Goal: Task Accomplishment & Management: Complete application form

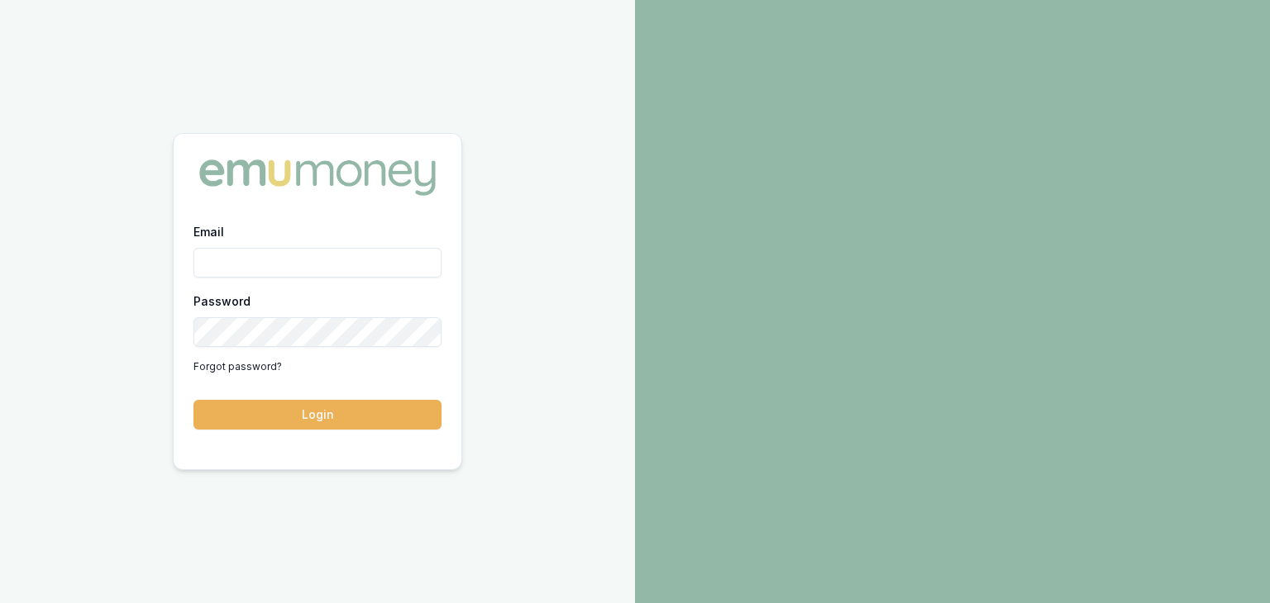
click at [307, 258] on input "Email" at bounding box center [317, 263] width 248 height 30
type input "[PERSON_NAME][EMAIL_ADDRESS][PERSON_NAME][DOMAIN_NAME]"
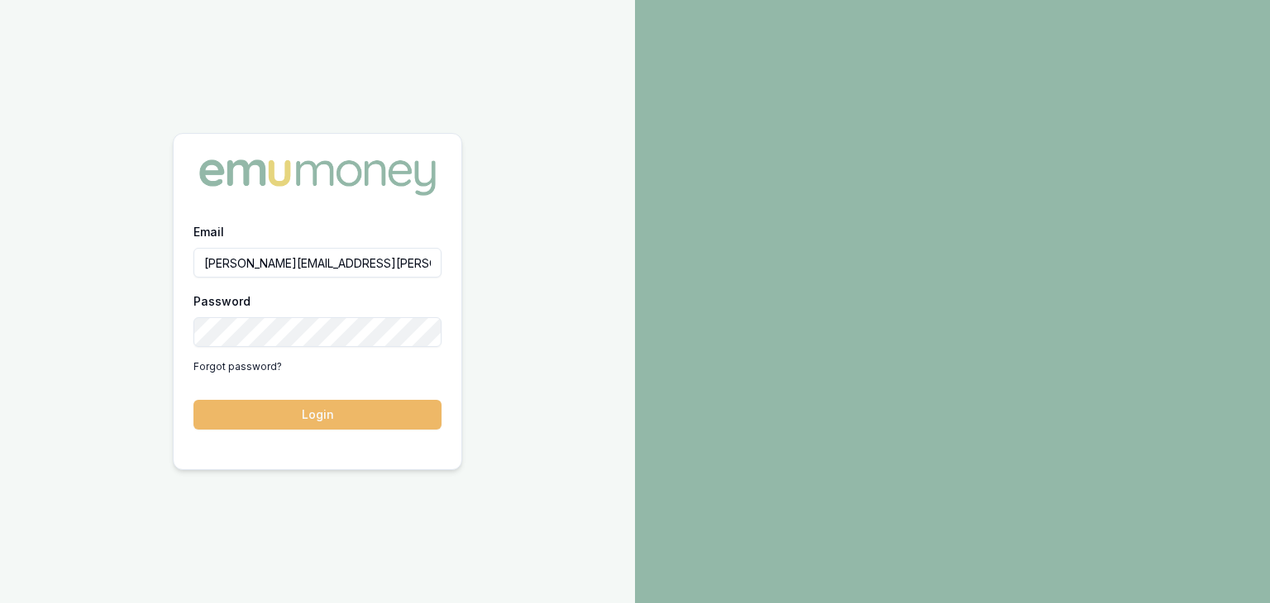
click at [350, 403] on button "Login" at bounding box center [317, 415] width 248 height 30
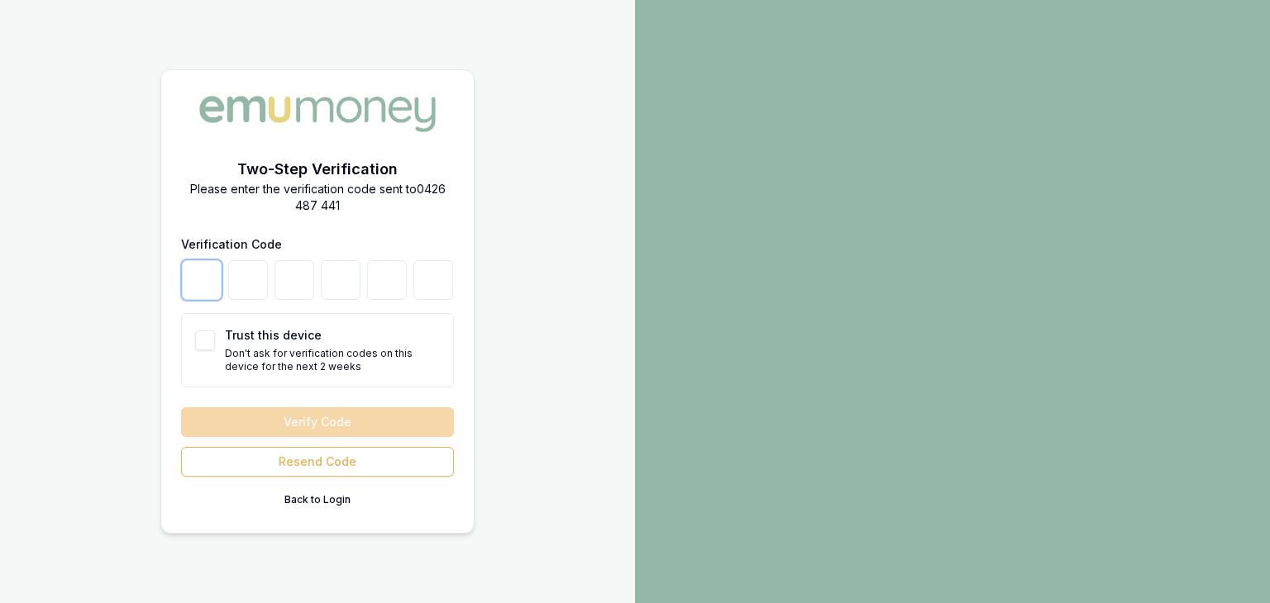
click at [200, 285] on input "number" at bounding box center [202, 280] width 40 height 40
type input "0"
type input "5"
type input "7"
type input "5"
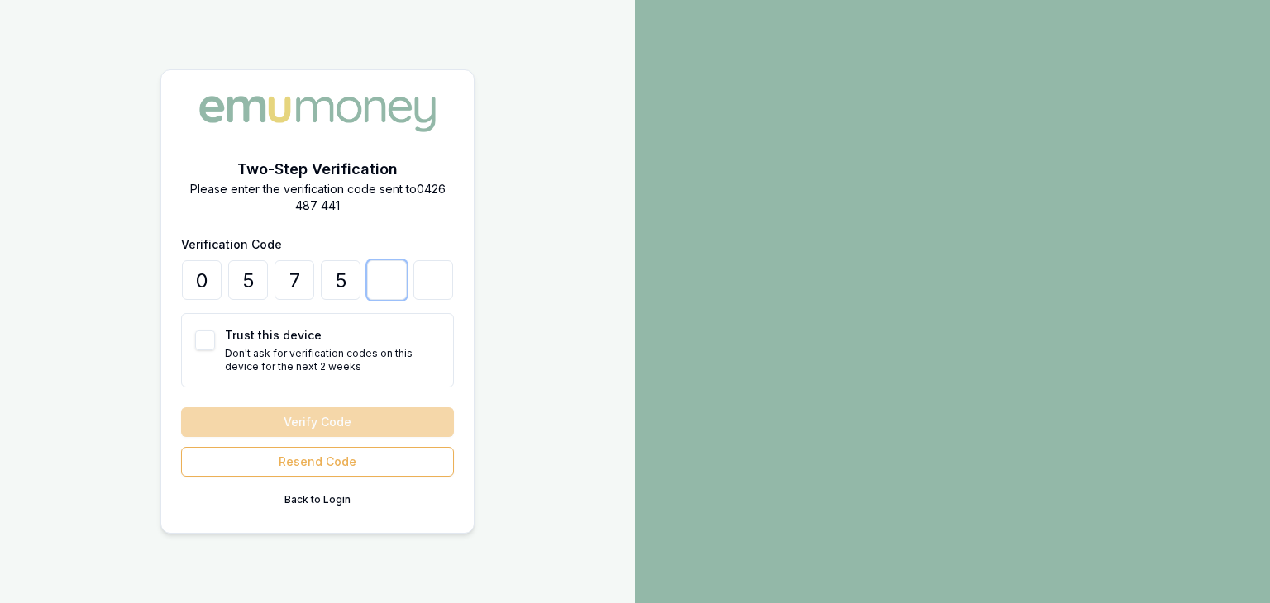
type input "0"
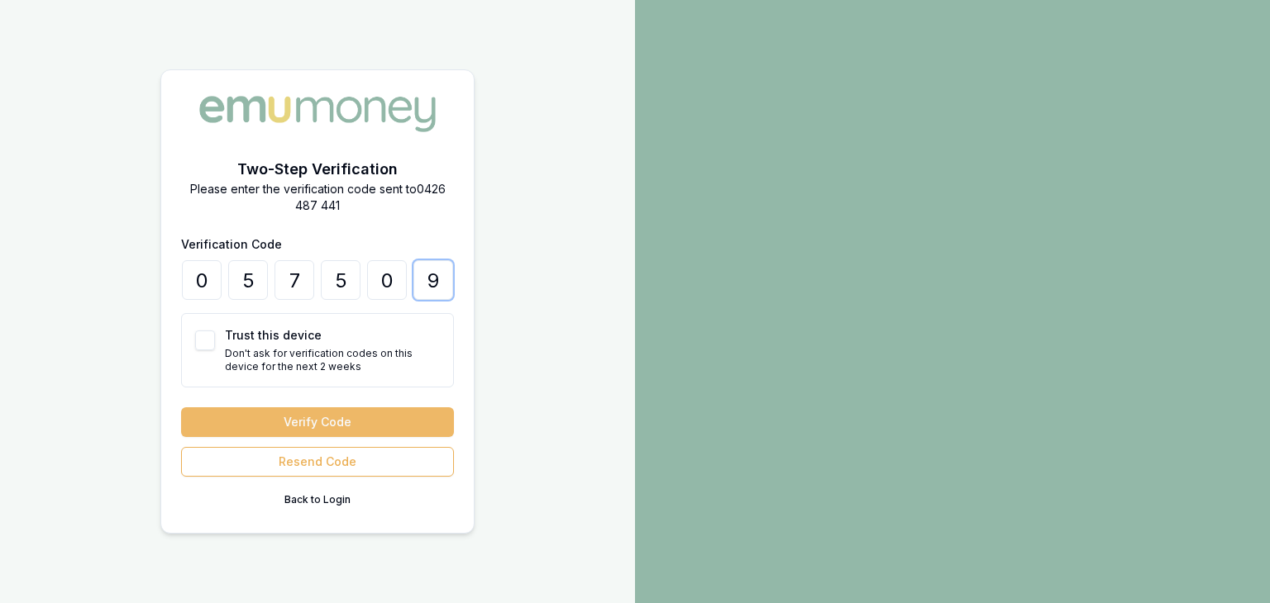
type input "9"
click at [204, 416] on button "Verify Code" at bounding box center [317, 423] width 273 height 30
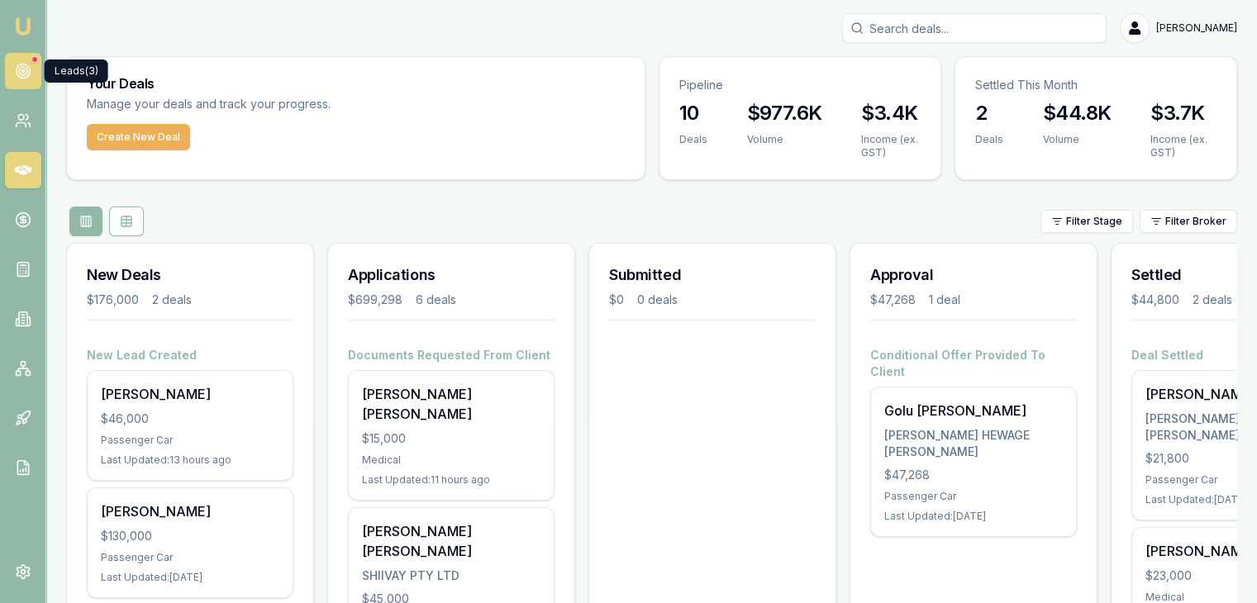
click at [31, 74] on link at bounding box center [23, 71] width 36 height 36
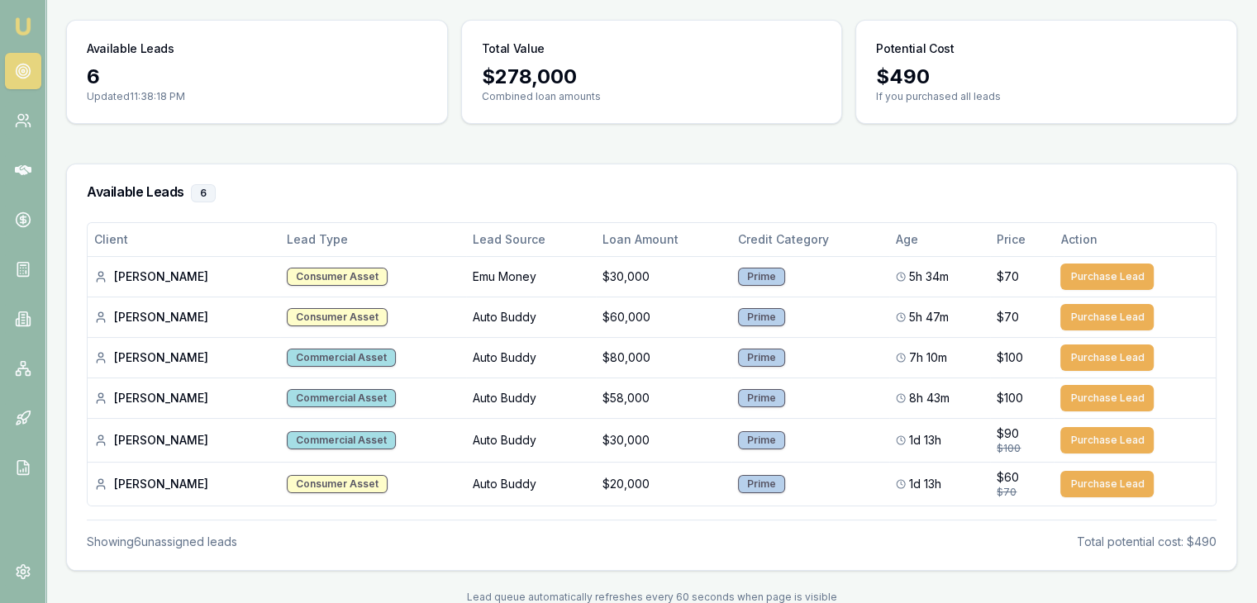
scroll to position [154, 0]
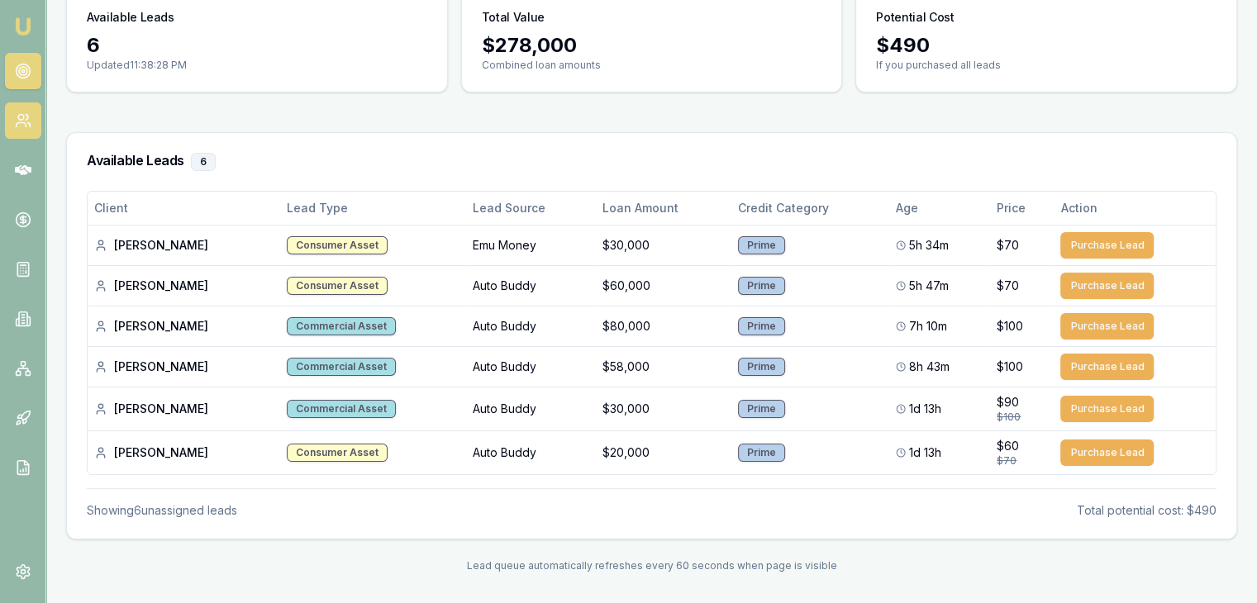
click at [23, 112] on icon at bounding box center [23, 120] width 17 height 17
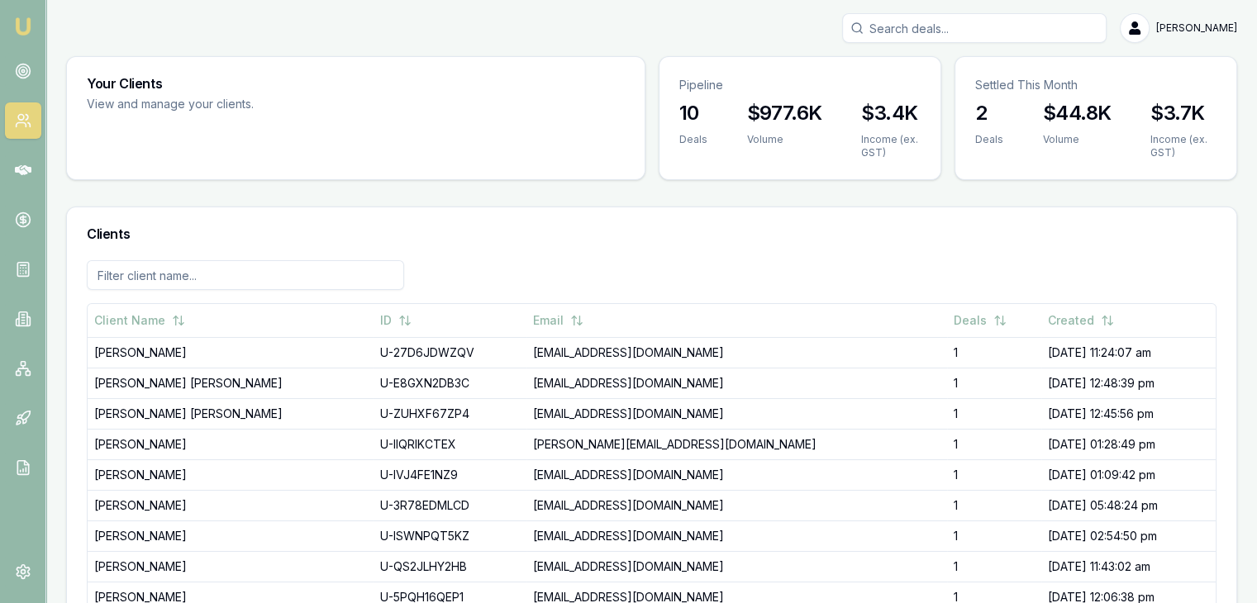
click at [29, 21] on img at bounding box center [23, 27] width 20 height 20
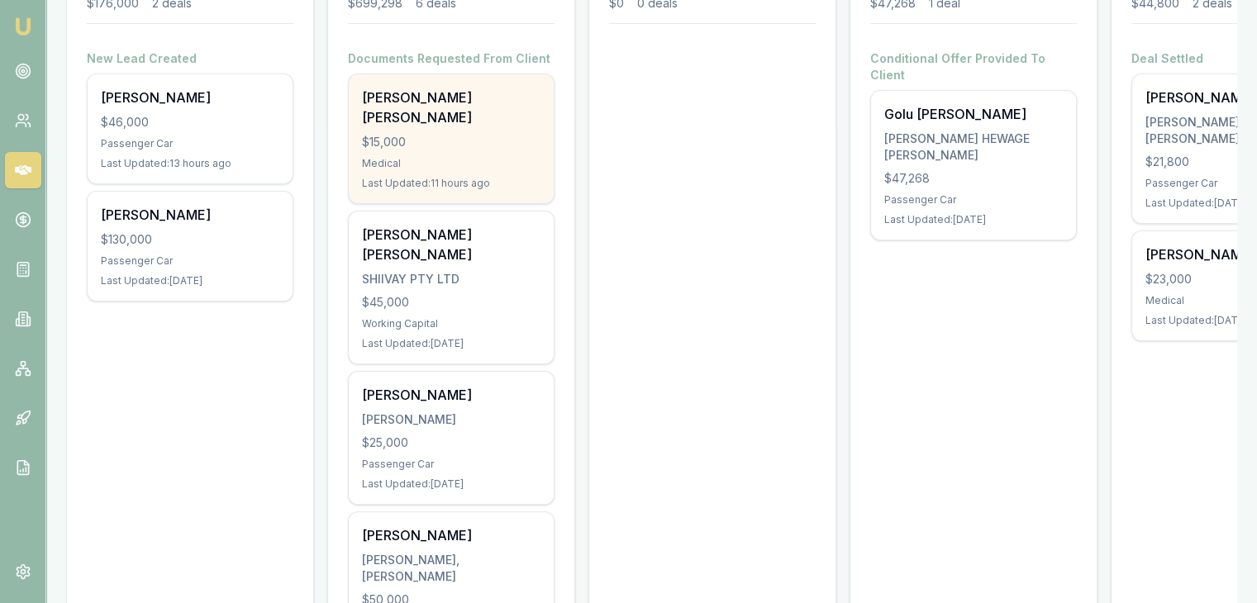
scroll to position [307, 0]
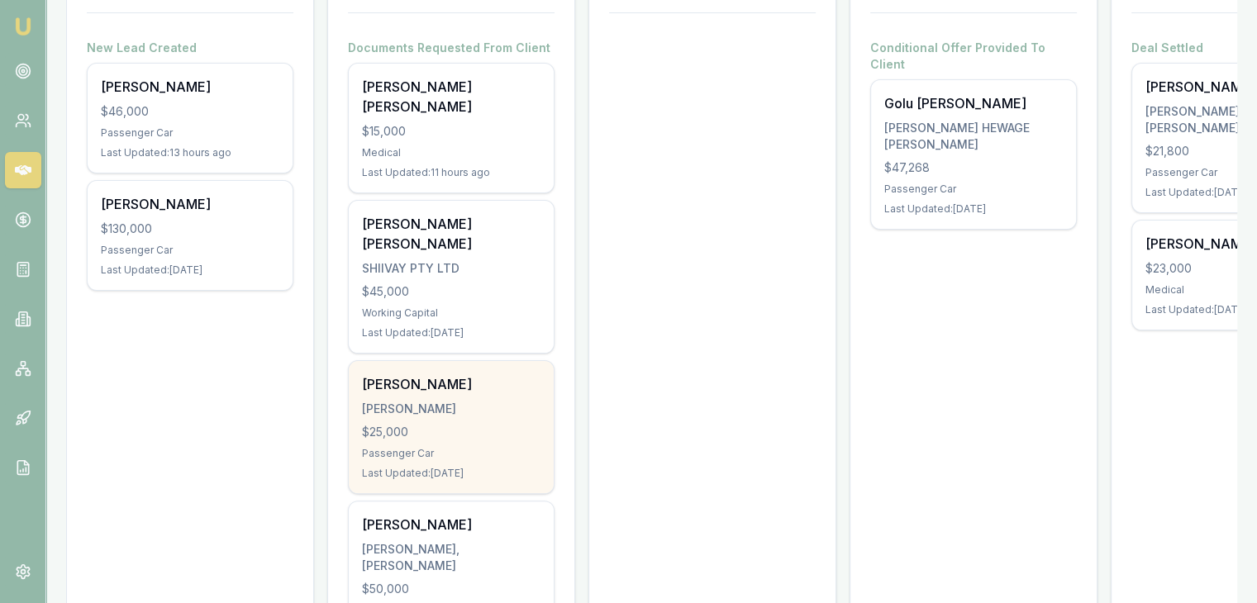
click at [445, 401] on div "[PERSON_NAME]" at bounding box center [451, 409] width 179 height 17
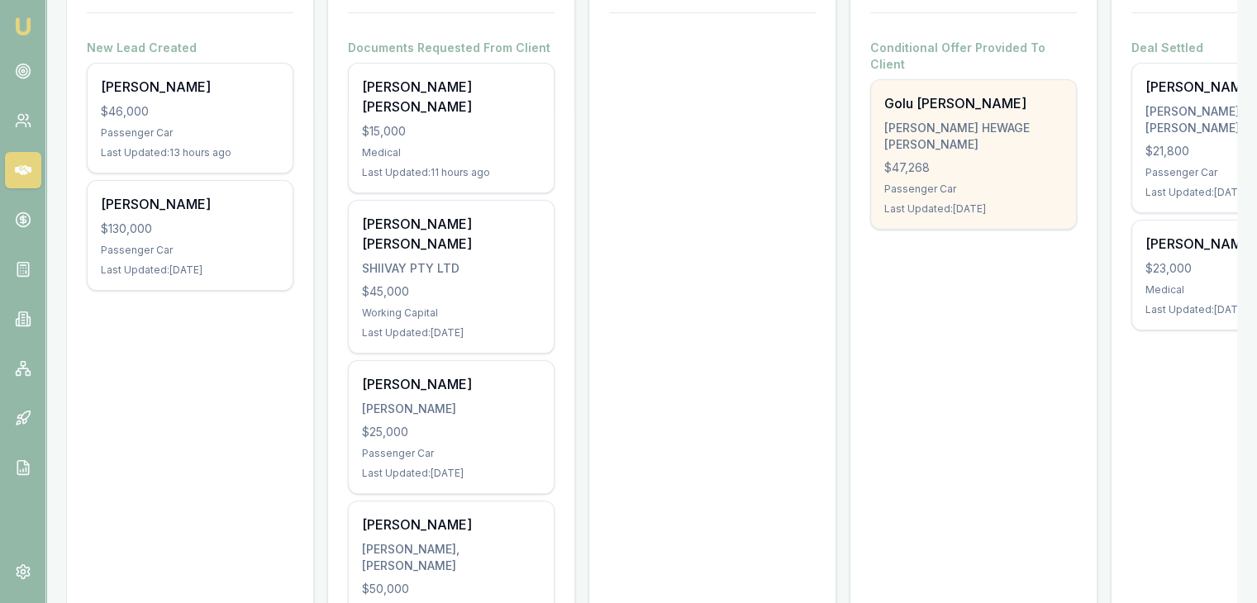
click at [1012, 161] on div "Golu H J DE Silva DE SILVA, GOLU HEWAGE JANANIE VISHAKA $47,268 Passenger Car L…" at bounding box center [973, 154] width 205 height 149
click at [902, 160] on div "$47,268" at bounding box center [973, 168] width 179 height 17
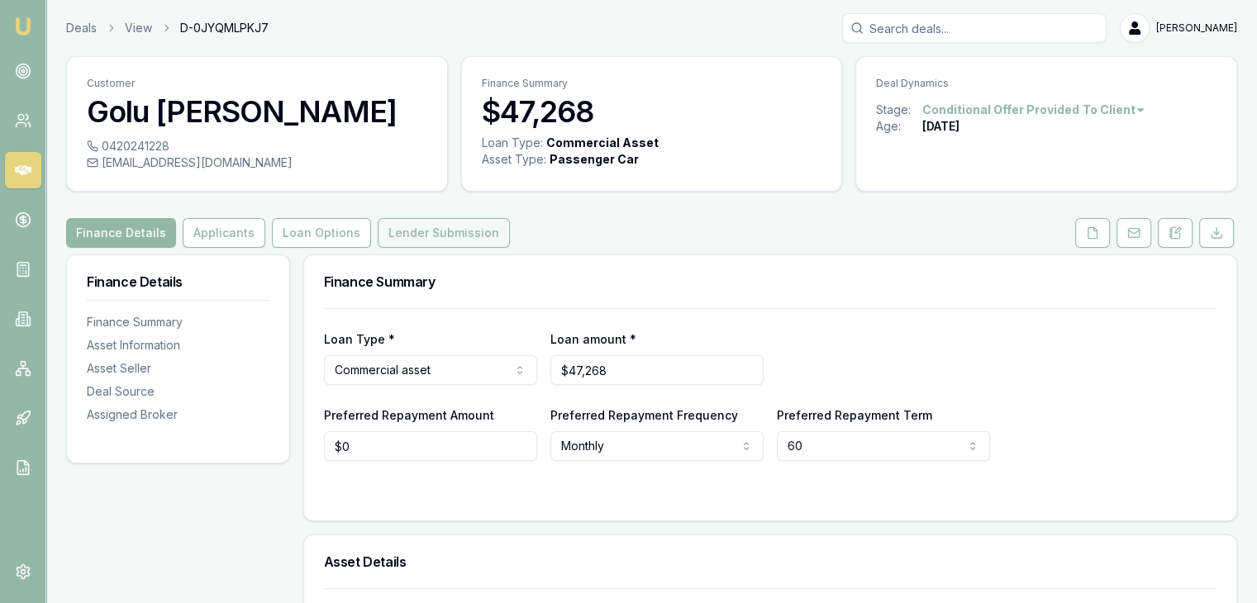
click at [453, 231] on button "Lender Submission" at bounding box center [444, 233] width 132 height 30
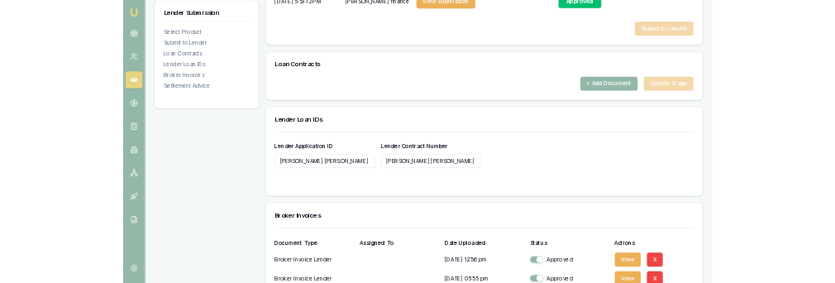
scroll to position [1292, 0]
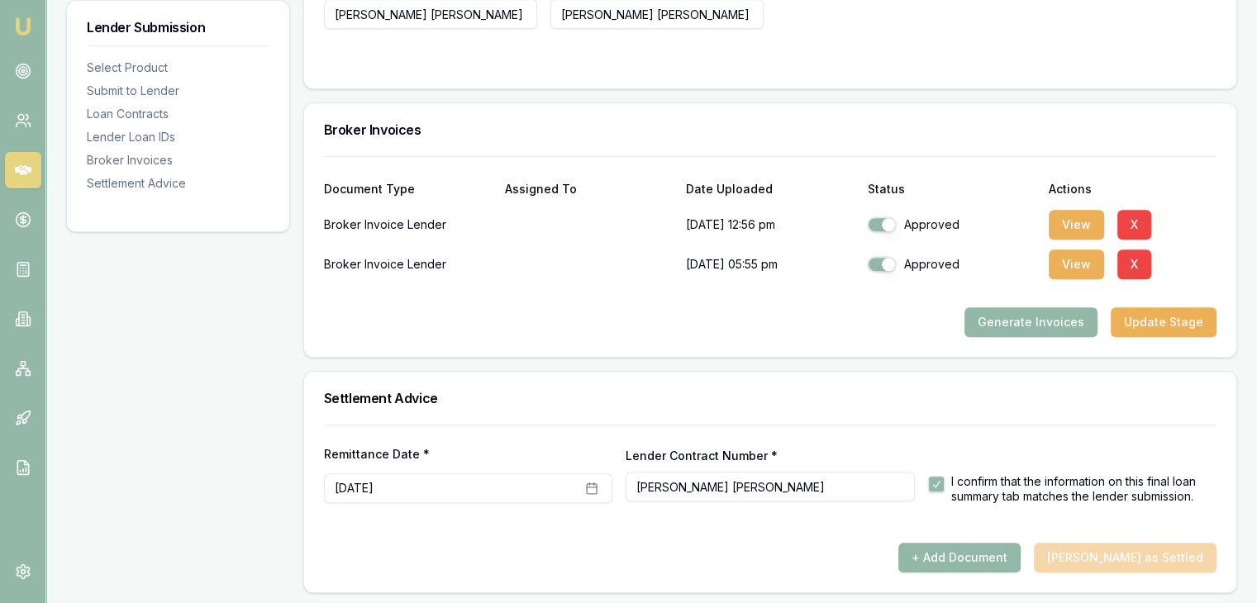
click at [1127, 555] on div "+ Add Document [PERSON_NAME] as Settled" at bounding box center [770, 558] width 893 height 30
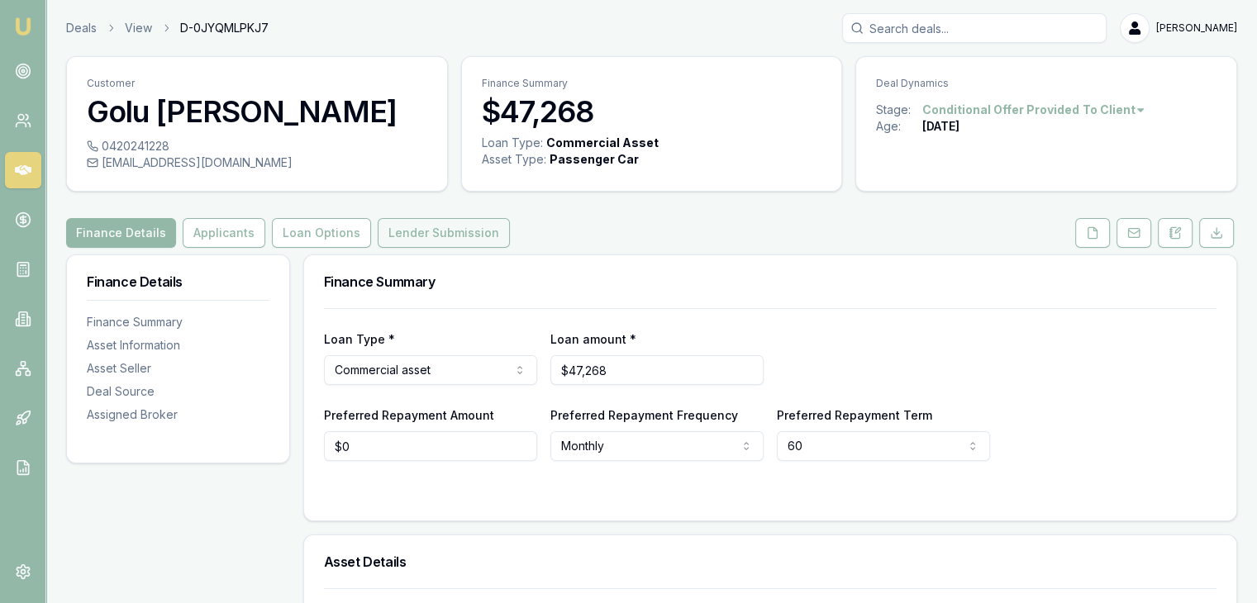
click at [417, 231] on button "Lender Submission" at bounding box center [444, 233] width 132 height 30
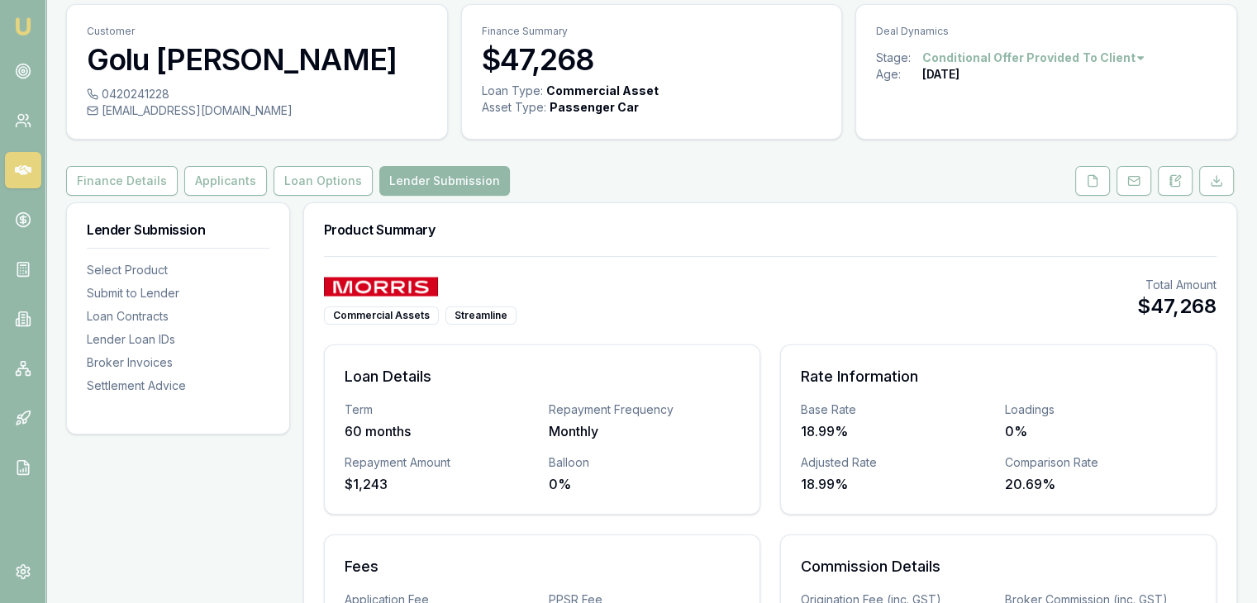
scroll to position [46, 0]
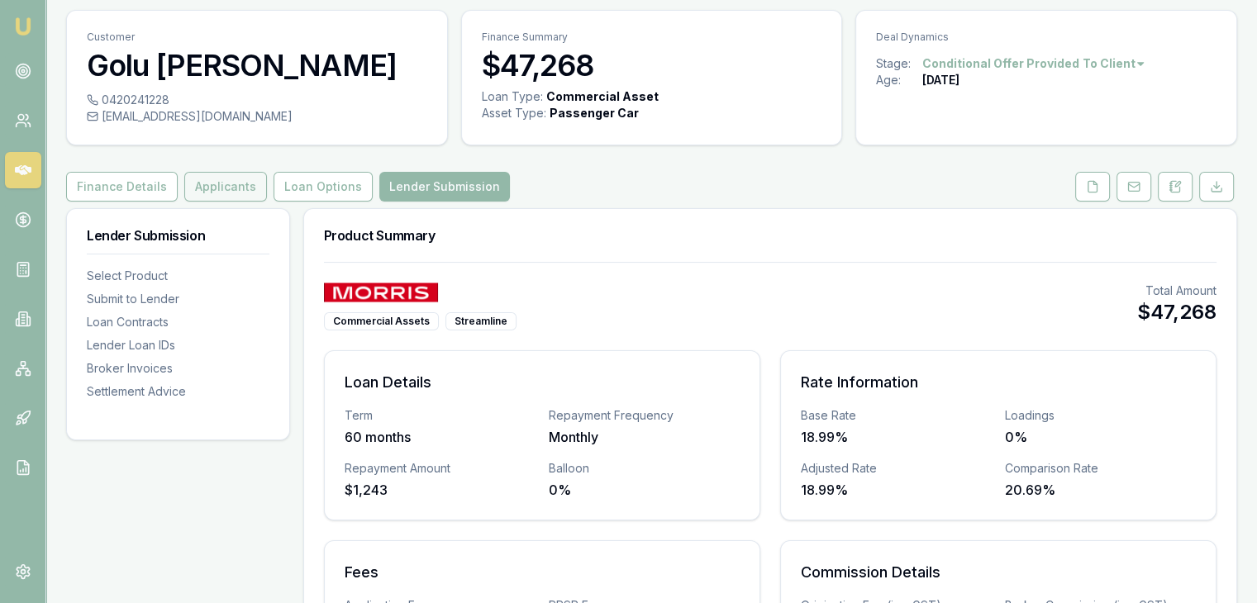
click at [197, 178] on button "Applicants" at bounding box center [225, 187] width 83 height 30
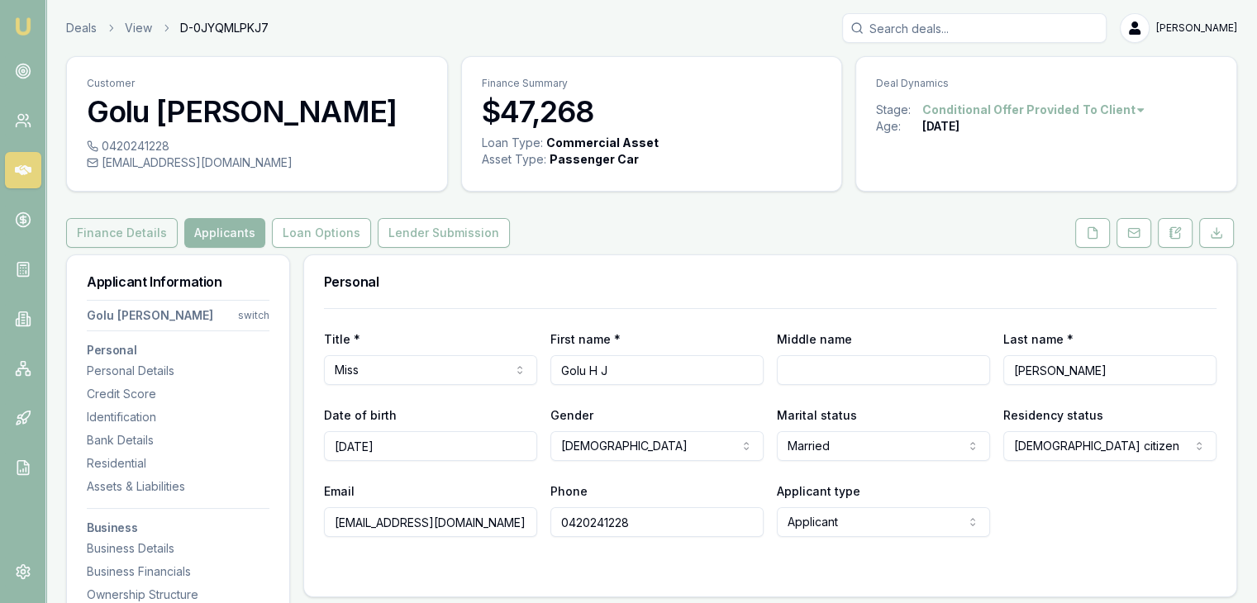
click at [118, 239] on button "Finance Details" at bounding box center [122, 233] width 112 height 30
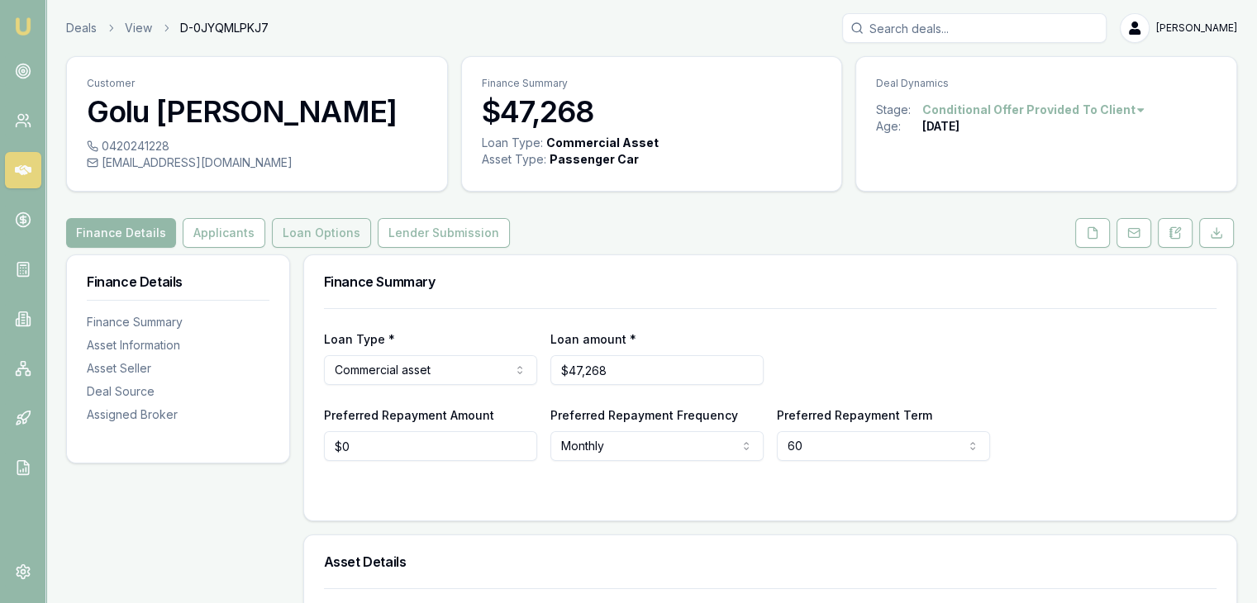
click at [319, 226] on button "Loan Options" at bounding box center [321, 233] width 99 height 30
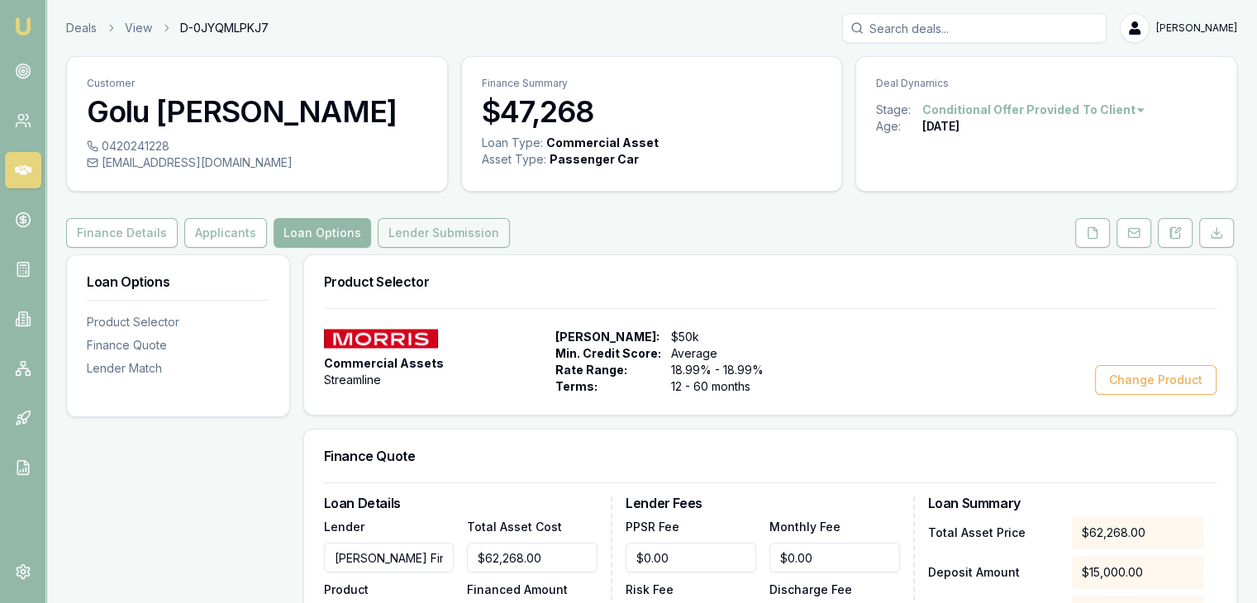
click at [446, 226] on button "Lender Submission" at bounding box center [444, 233] width 132 height 30
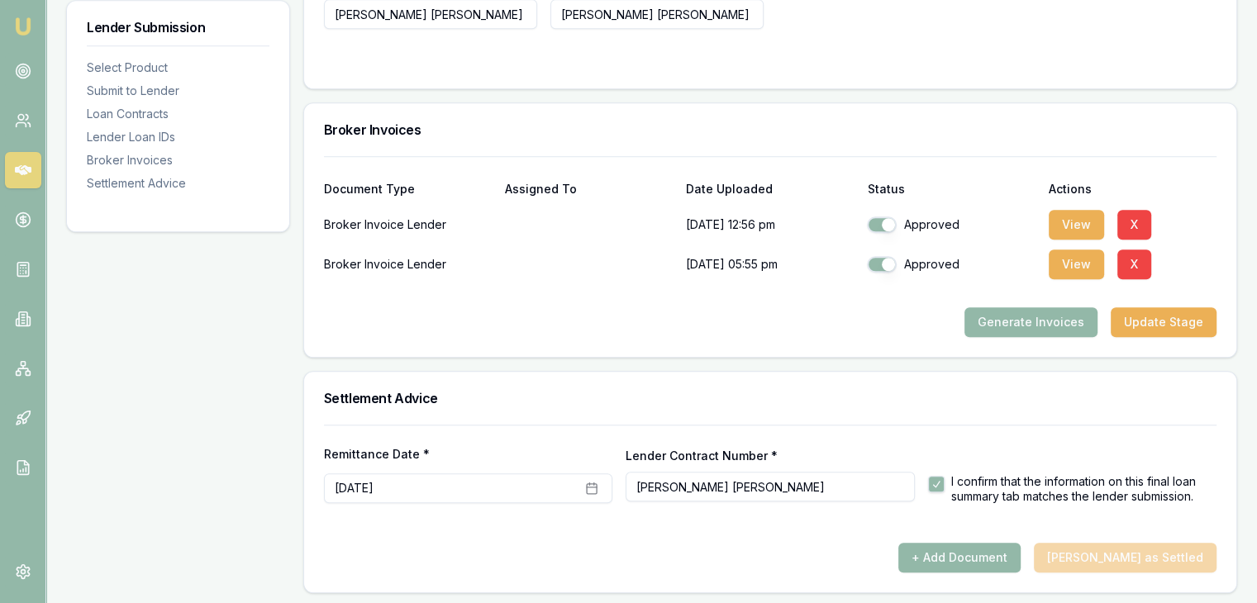
scroll to position [1291, 0]
click at [962, 544] on button "+ Add Document" at bounding box center [960, 559] width 122 height 30
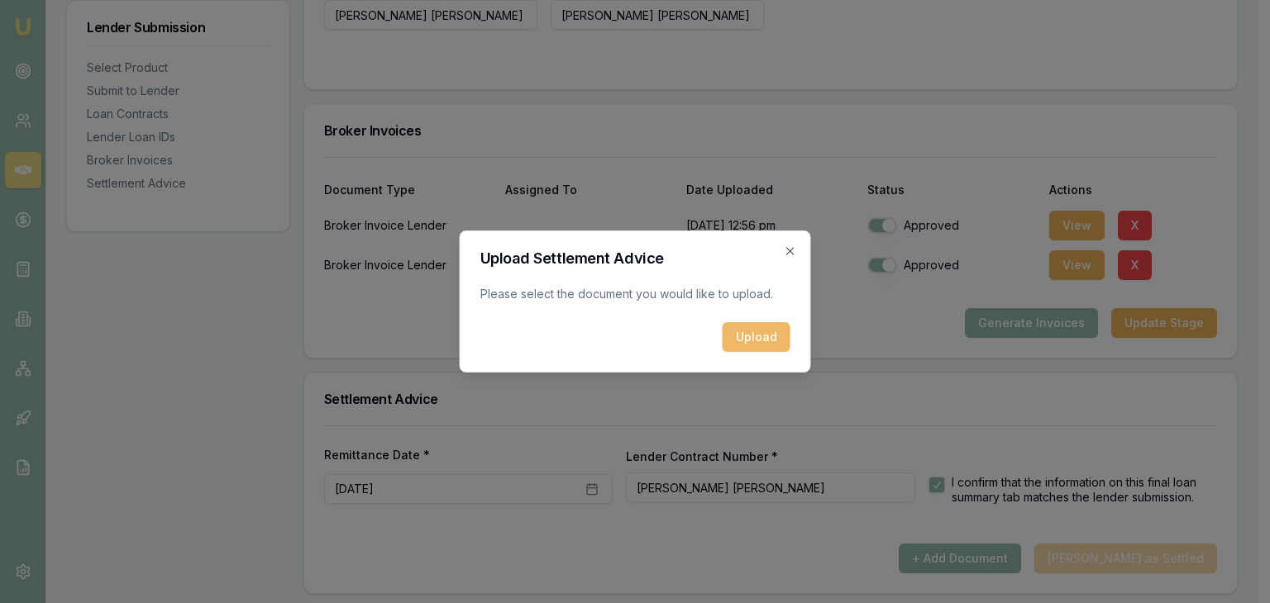
click at [741, 334] on button "Upload" at bounding box center [756, 337] width 68 height 30
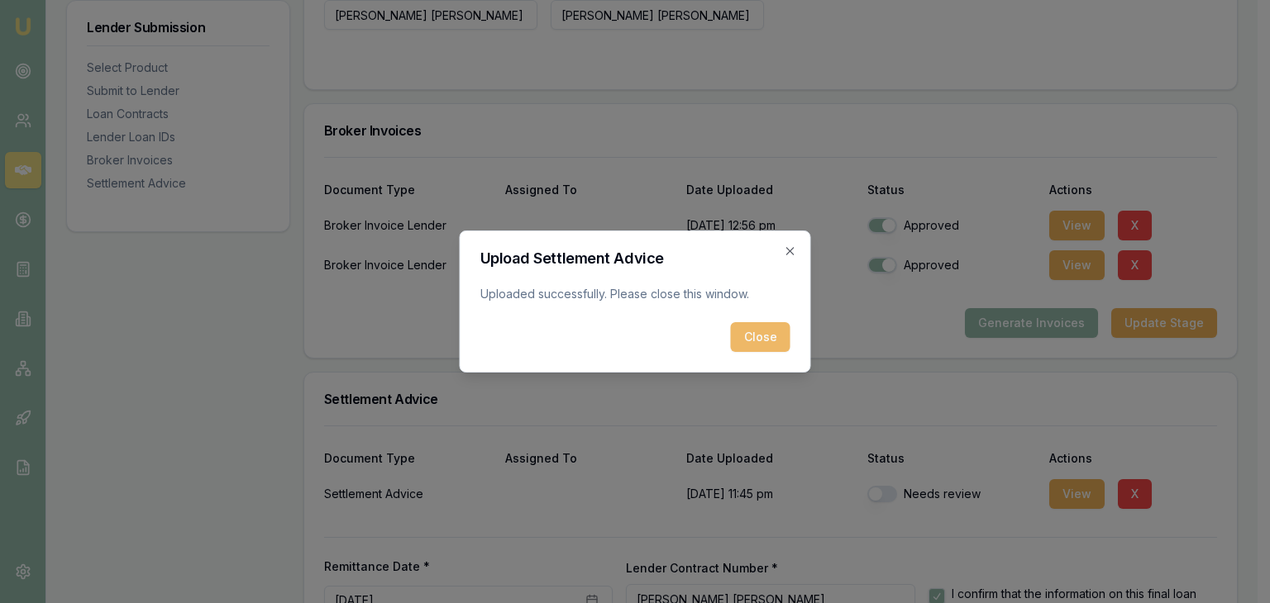
click at [754, 336] on button "Close" at bounding box center [761, 337] width 60 height 30
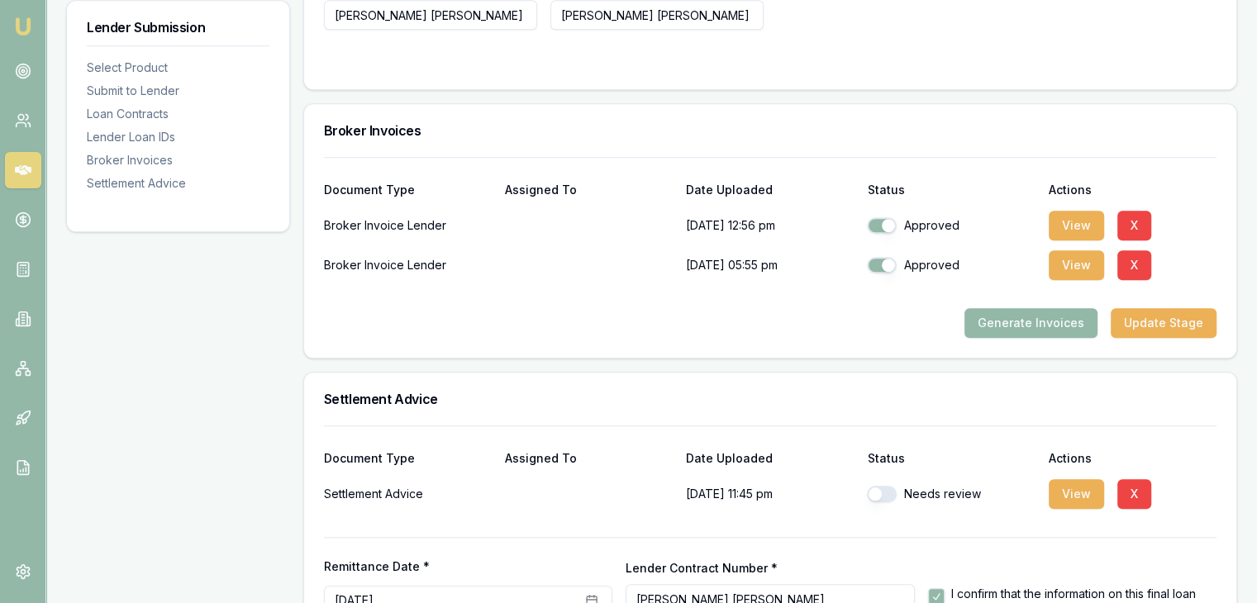
click at [884, 490] on button "button" at bounding box center [882, 494] width 30 height 17
checkbox input "true"
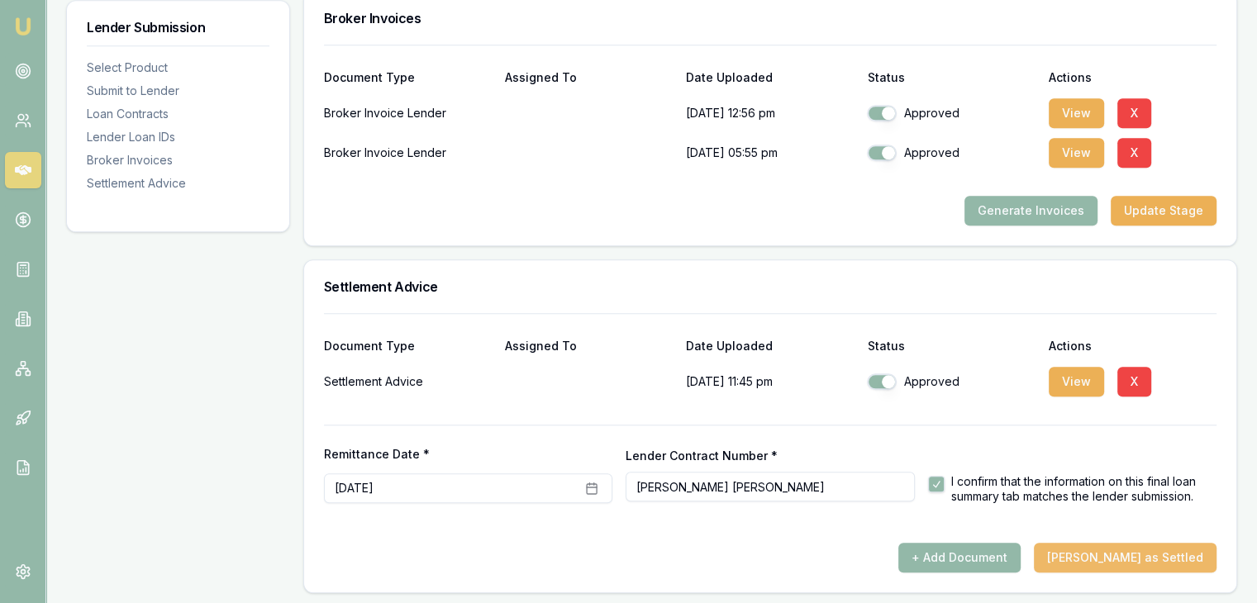
click at [1117, 562] on button "[PERSON_NAME] as Settled" at bounding box center [1125, 558] width 183 height 30
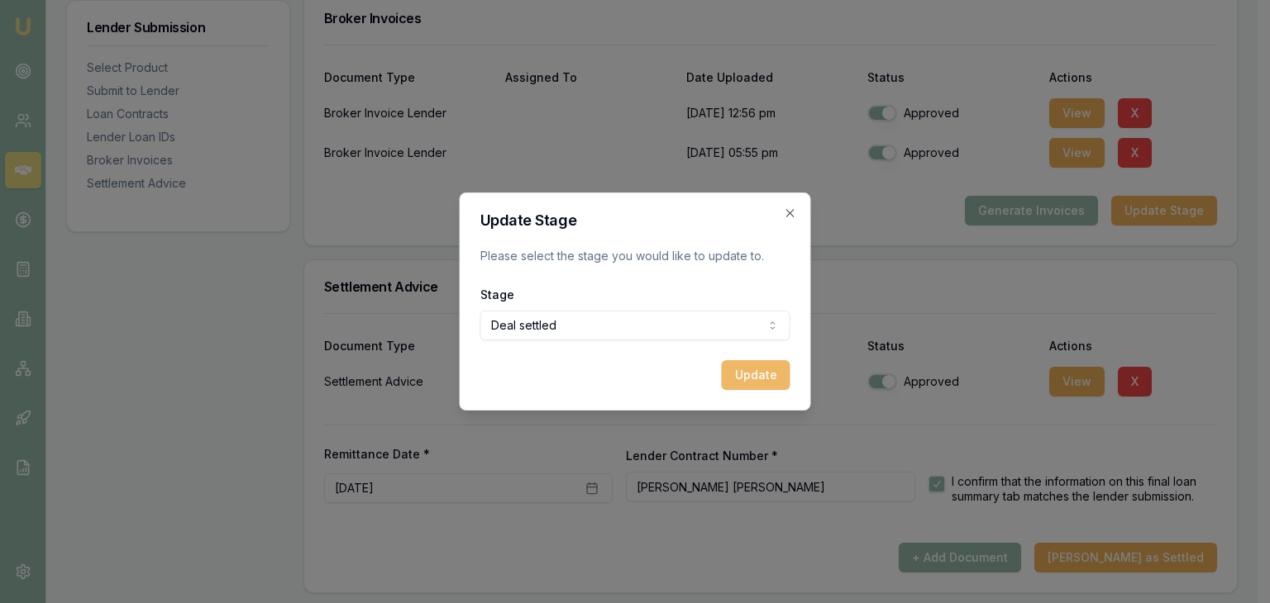
click at [756, 366] on button "Update" at bounding box center [756, 375] width 69 height 30
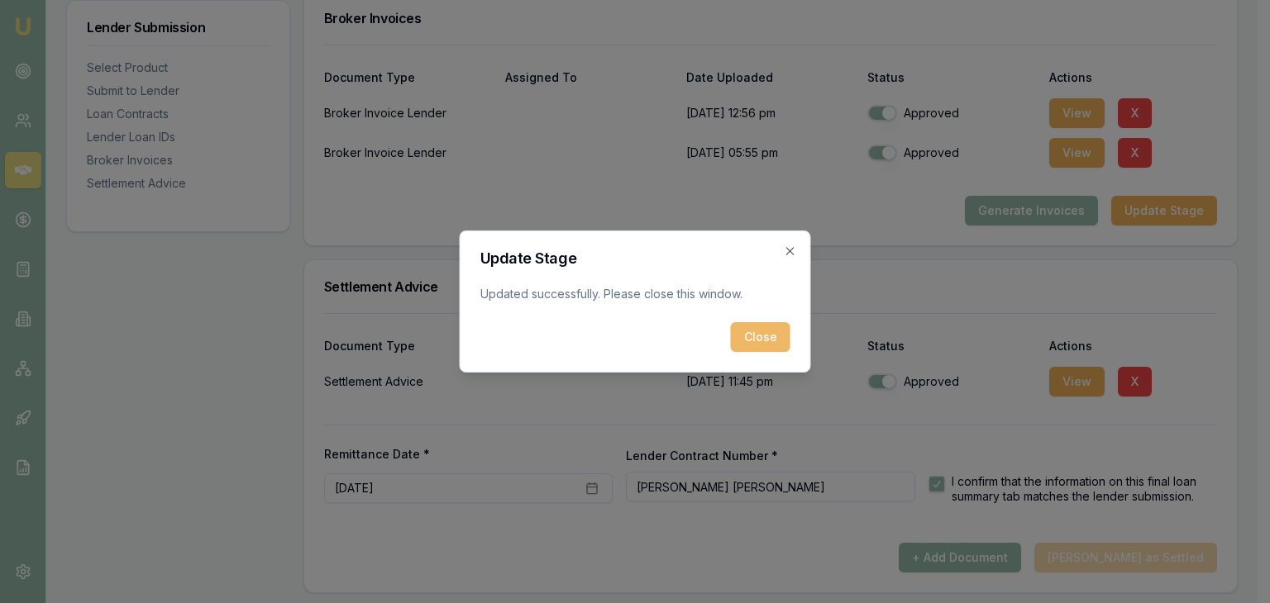
click at [760, 341] on button "Close" at bounding box center [761, 337] width 60 height 30
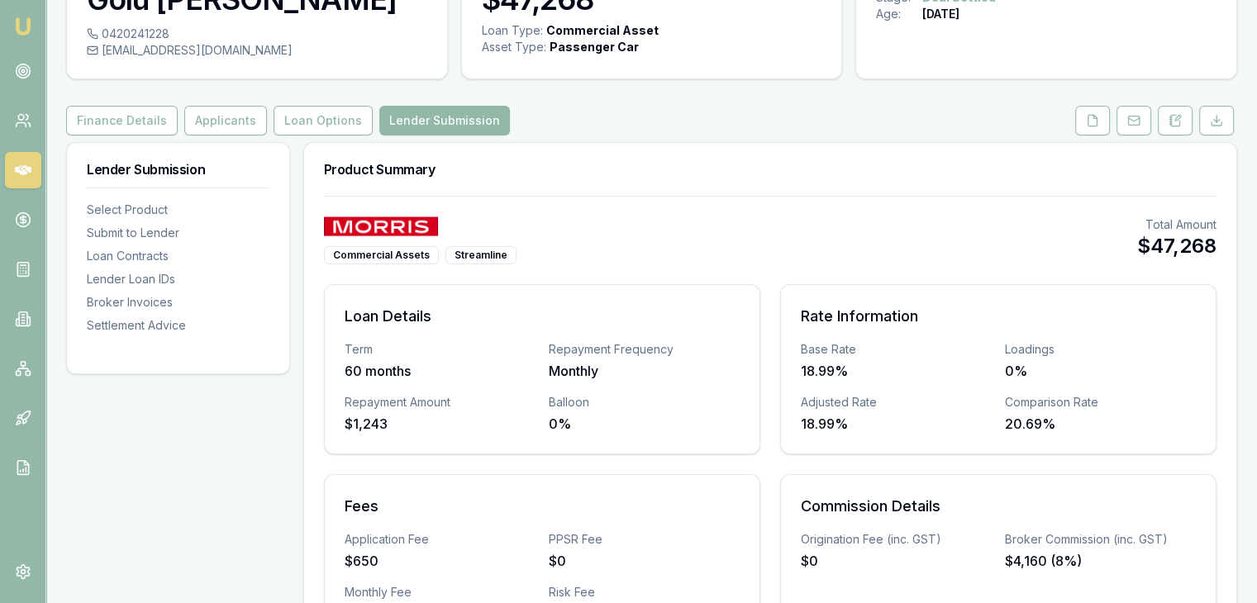
scroll to position [0, 0]
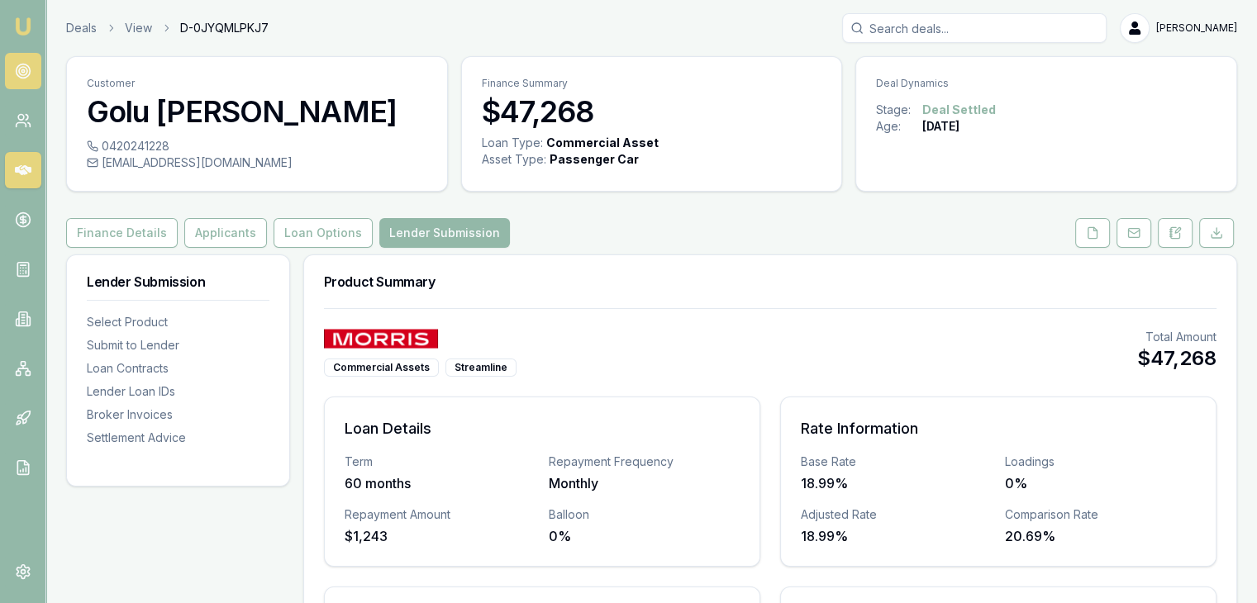
click at [15, 66] on icon at bounding box center [23, 71] width 17 height 17
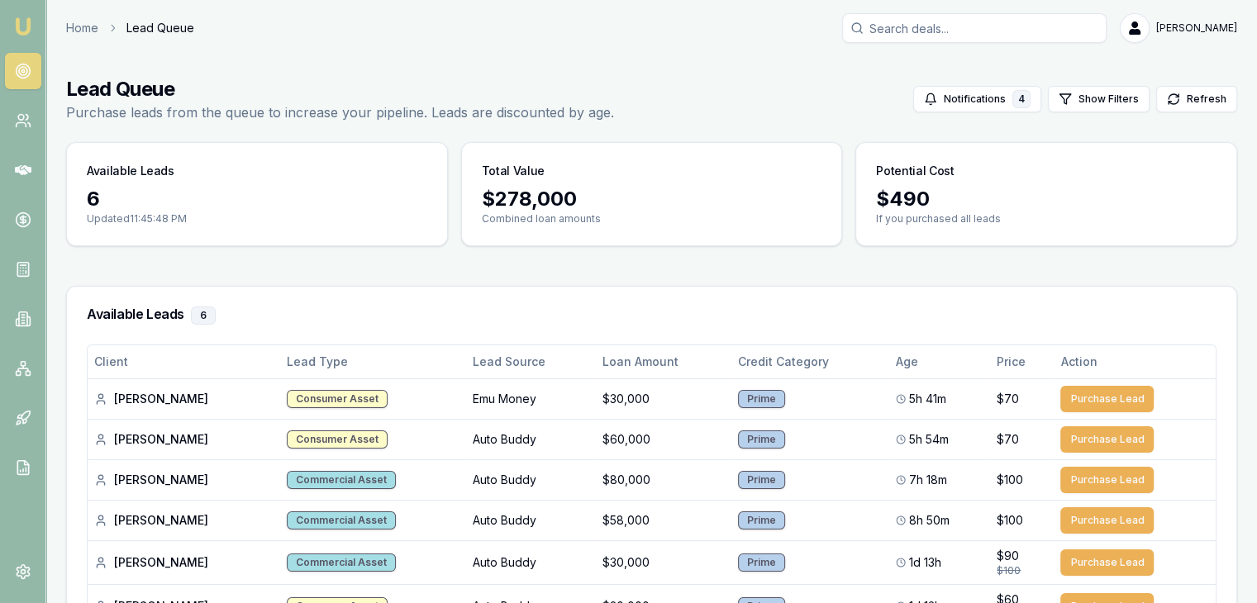
click at [15, 66] on icon at bounding box center [23, 71] width 17 height 17
click at [19, 28] on img at bounding box center [23, 27] width 20 height 20
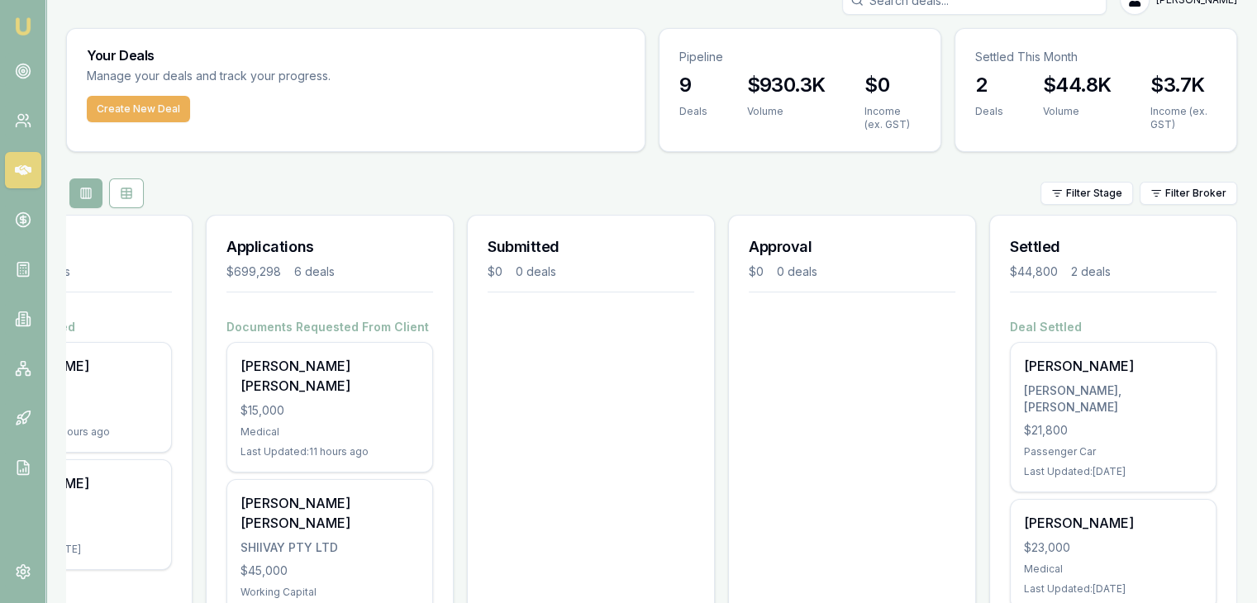
scroll to position [27, 0]
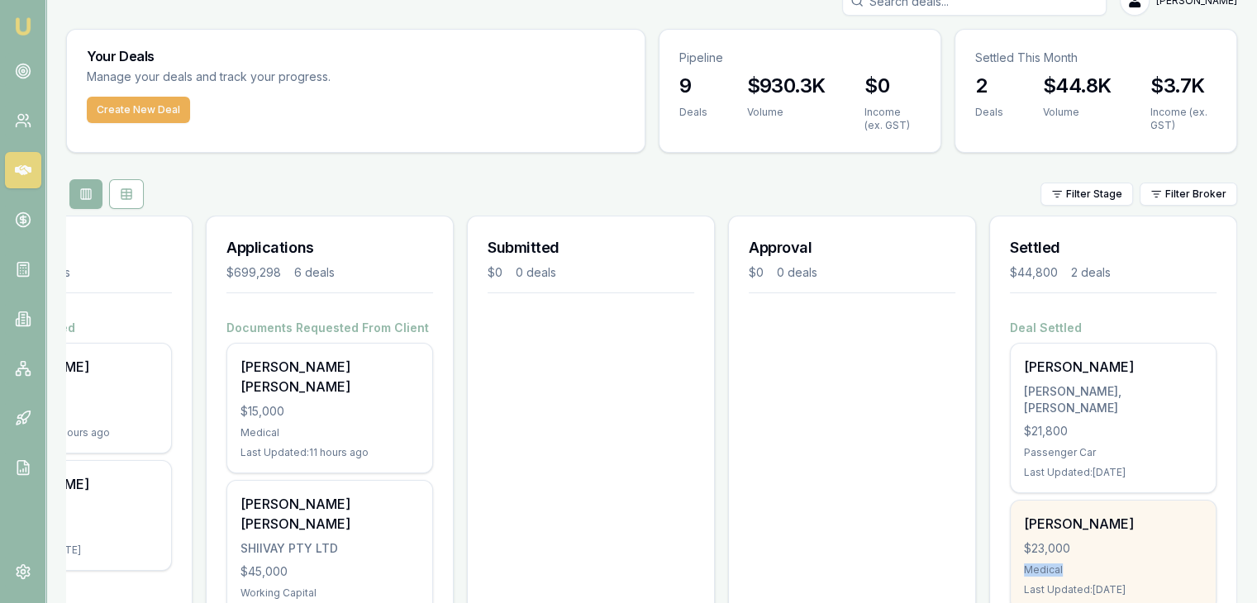
click at [1133, 539] on div "[PERSON_NAME] $23,000 Medical Last Updated: [DATE]" at bounding box center [1113, 555] width 205 height 109
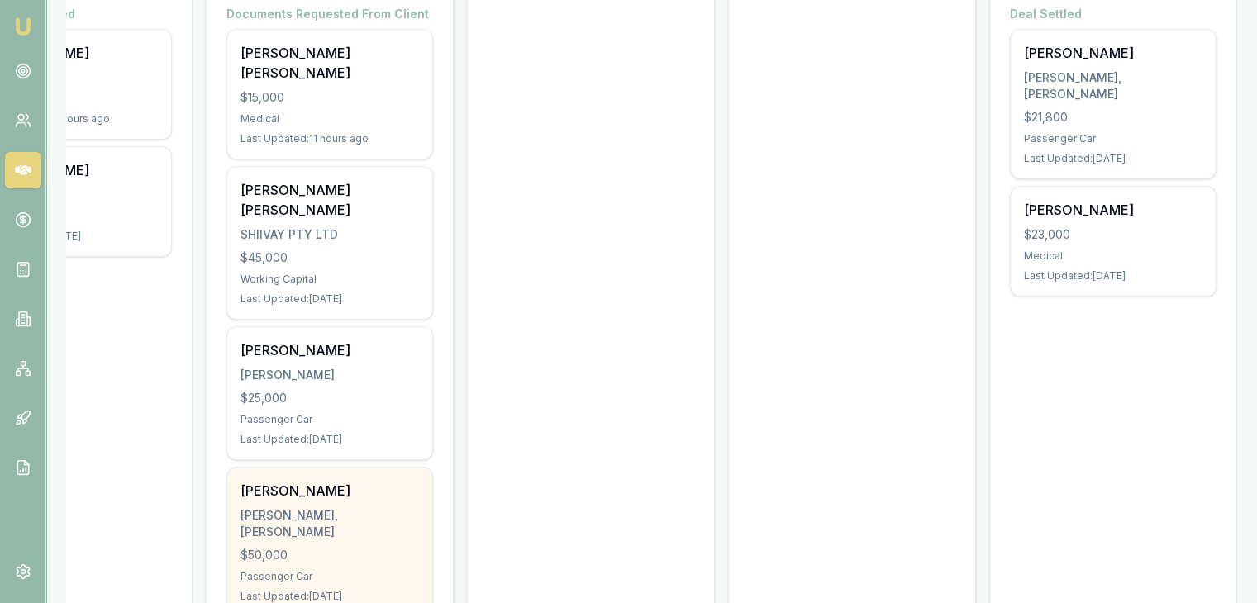
scroll to position [0, 0]
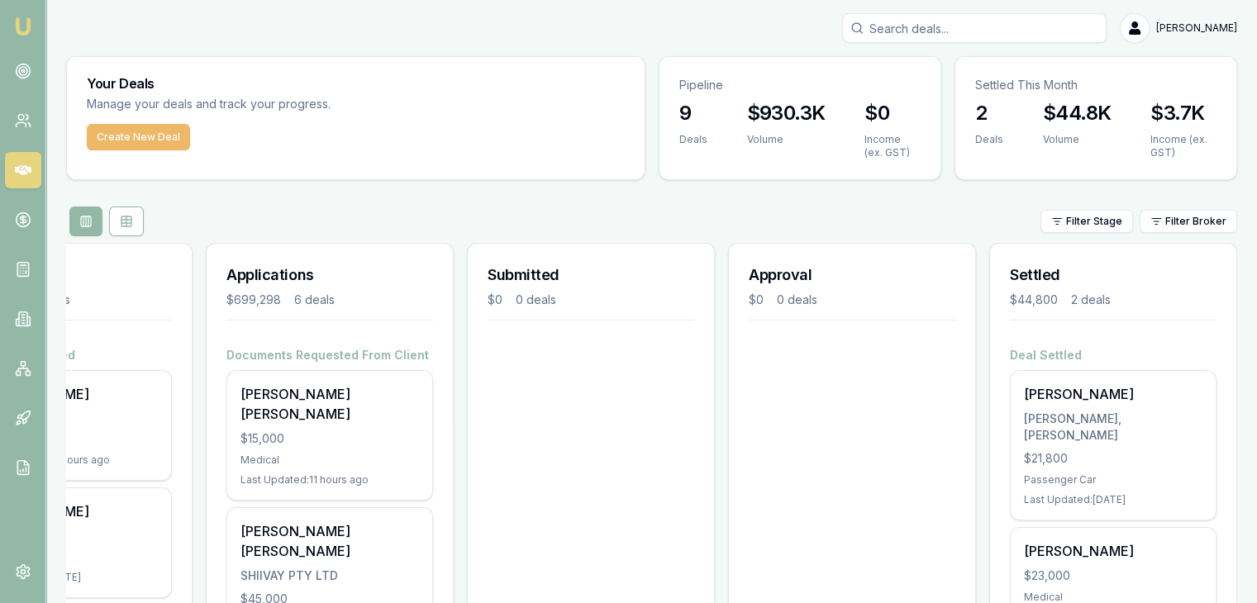
click at [142, 143] on button "Create New Deal" at bounding box center [138, 137] width 103 height 26
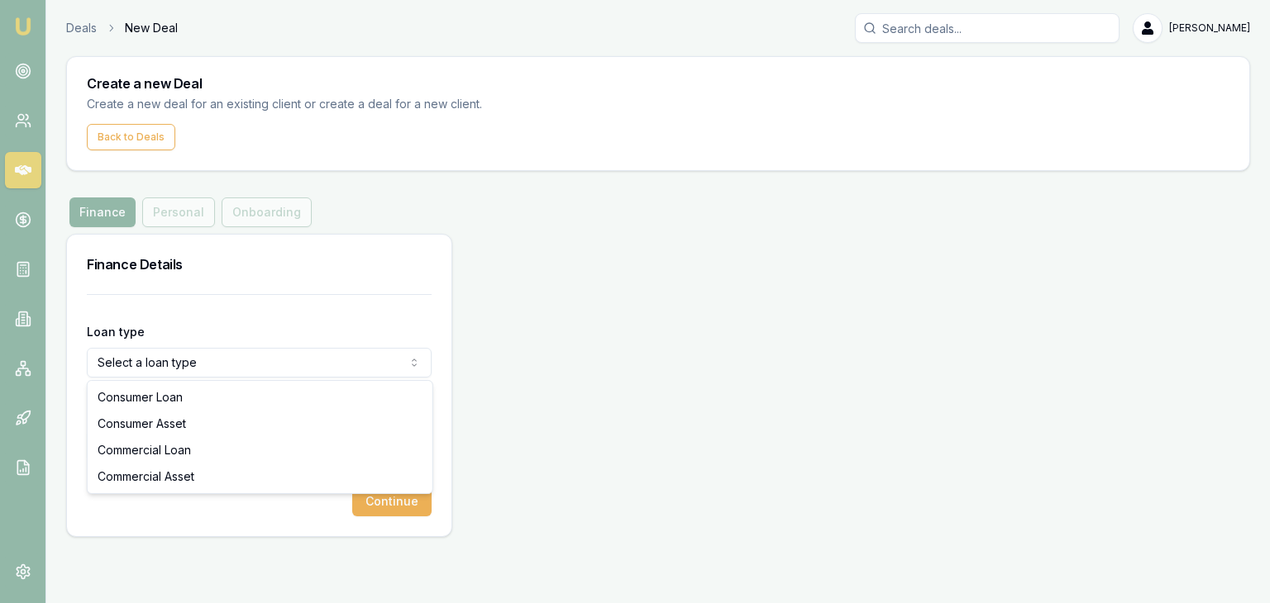
click at [225, 365] on html "Emu Broker Deals New Deal [PERSON_NAME] Toggle Menu Create a new Deal Create a …" at bounding box center [635, 301] width 1270 height 603
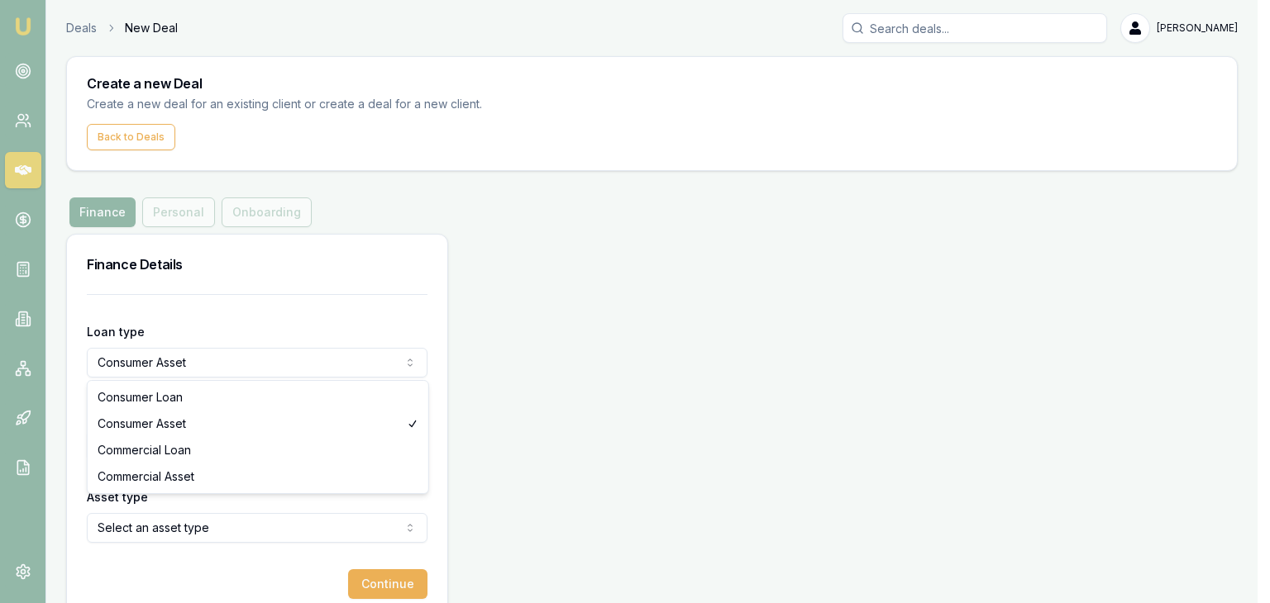
click at [189, 368] on html "Emu Broker Deals New Deal [PERSON_NAME] Toggle Menu Create a new Deal Create a …" at bounding box center [635, 301] width 1270 height 603
select select "CONSUMER_LOAN"
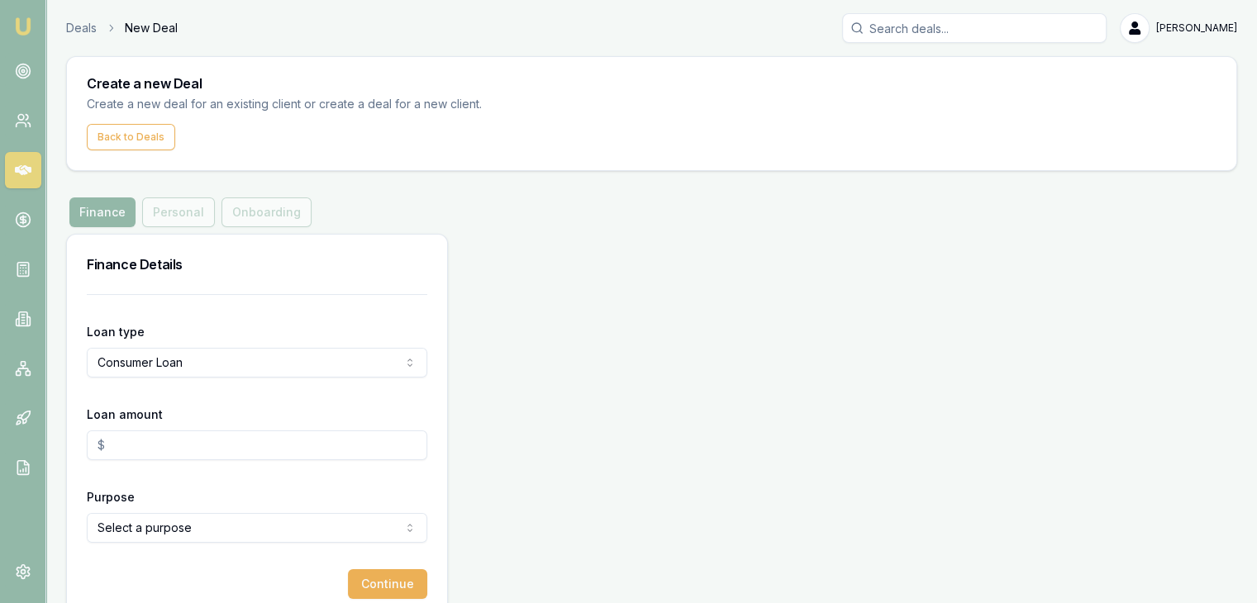
click at [144, 444] on input "Loan amount" at bounding box center [257, 446] width 341 height 30
type input "$30,000.00"
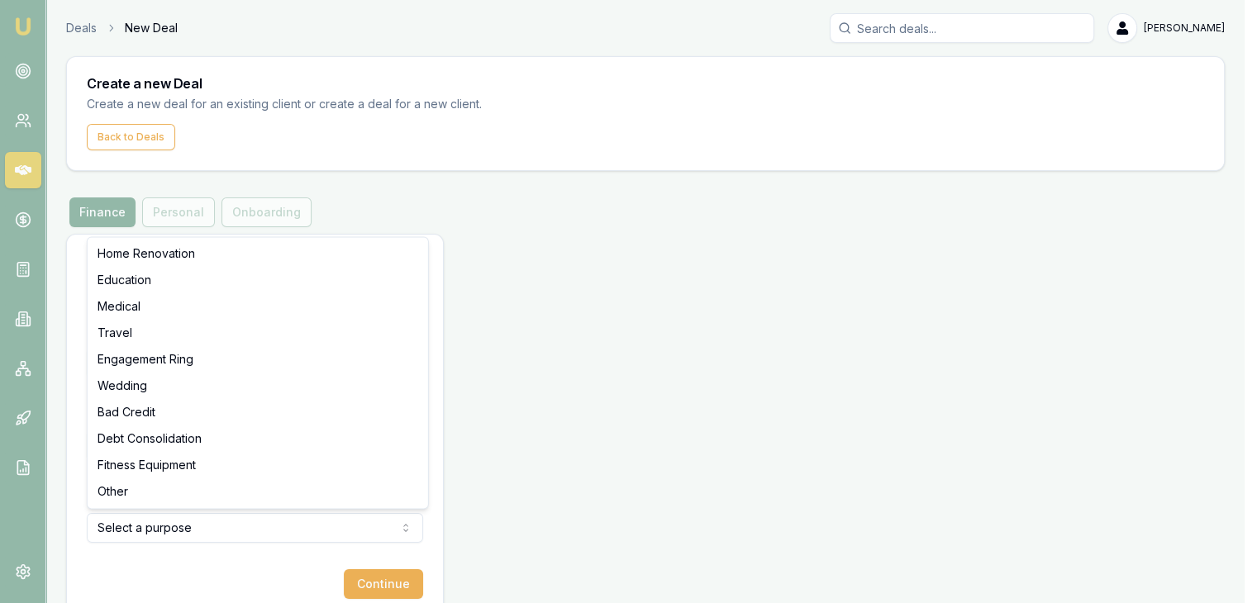
click at [155, 527] on html "Emu Broker Deals New Deal [PERSON_NAME] Toggle Menu Create a new Deal Create a …" at bounding box center [628, 301] width 1257 height 603
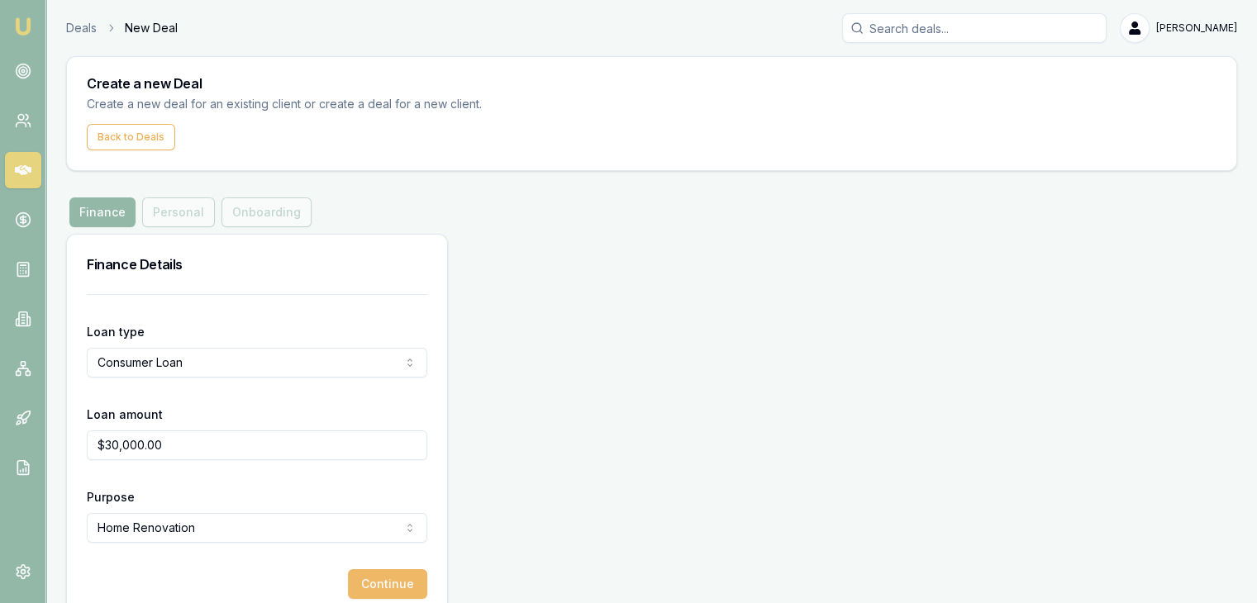
click at [365, 575] on button "Continue" at bounding box center [387, 585] width 79 height 30
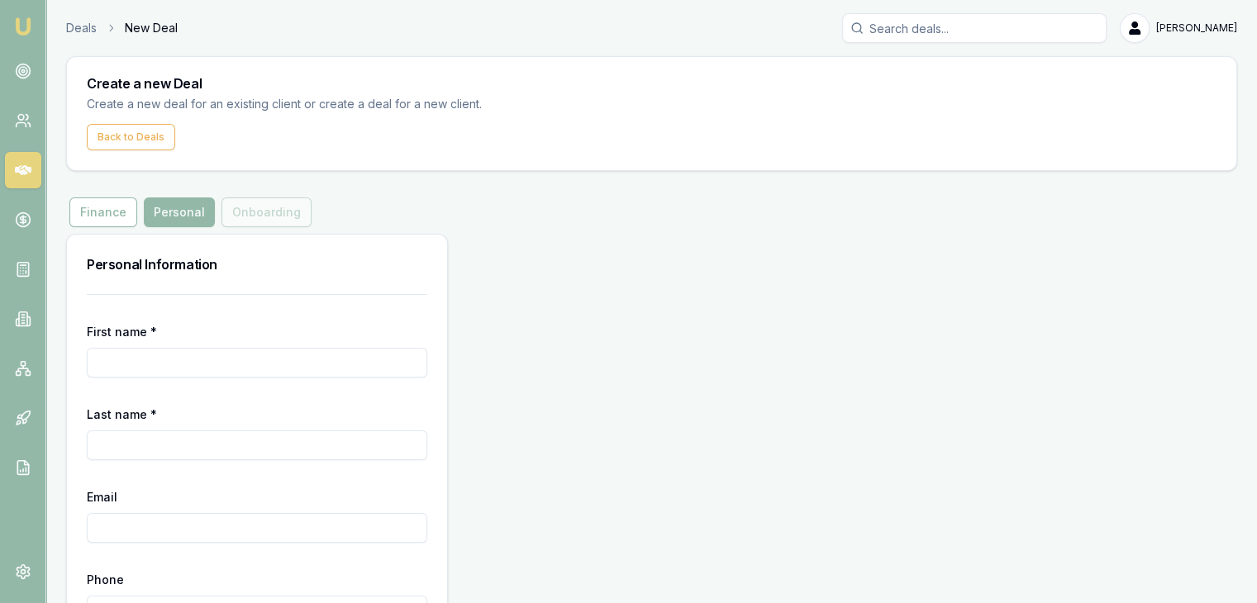
click at [269, 374] on input "First name *" at bounding box center [257, 363] width 341 height 30
type input "Swityben"
type input "[PERSON_NAME]"
type input "[EMAIL_ADDRESS][DOMAIN_NAME]"
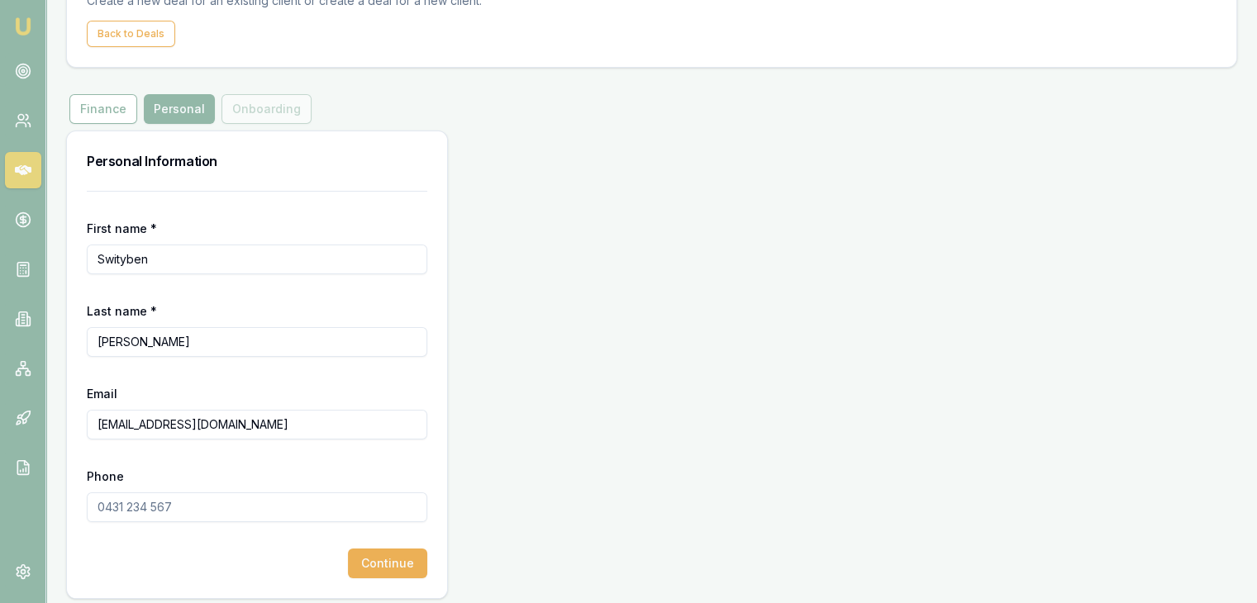
scroll to position [112, 0]
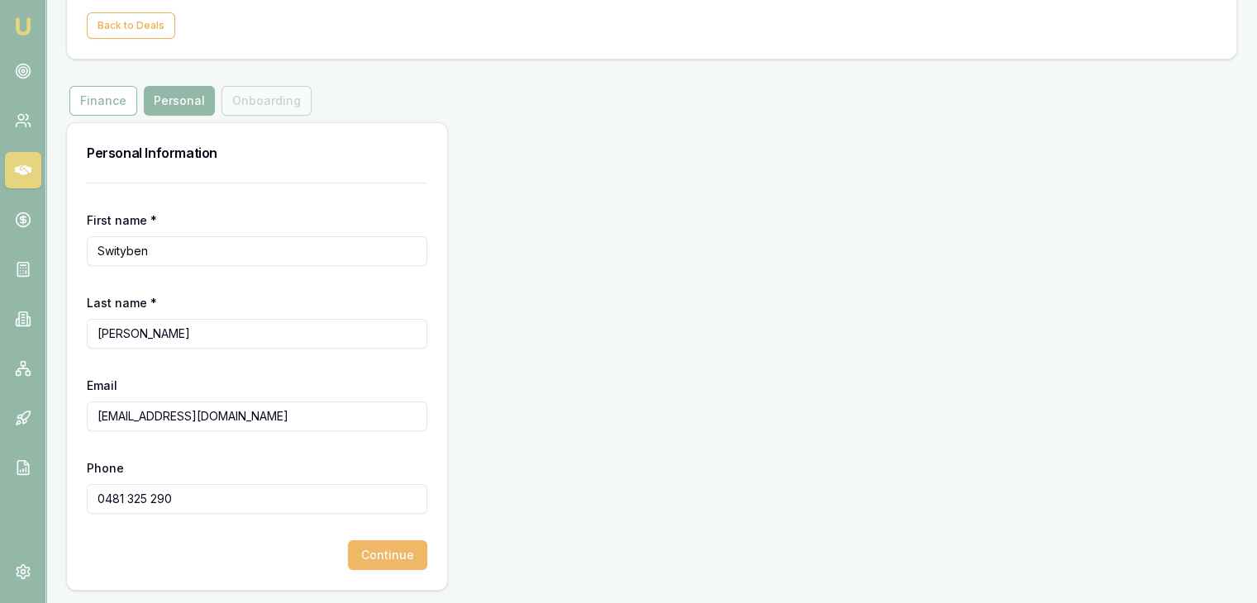
type input "0481 325 290"
click at [408, 552] on button "Continue" at bounding box center [387, 556] width 79 height 30
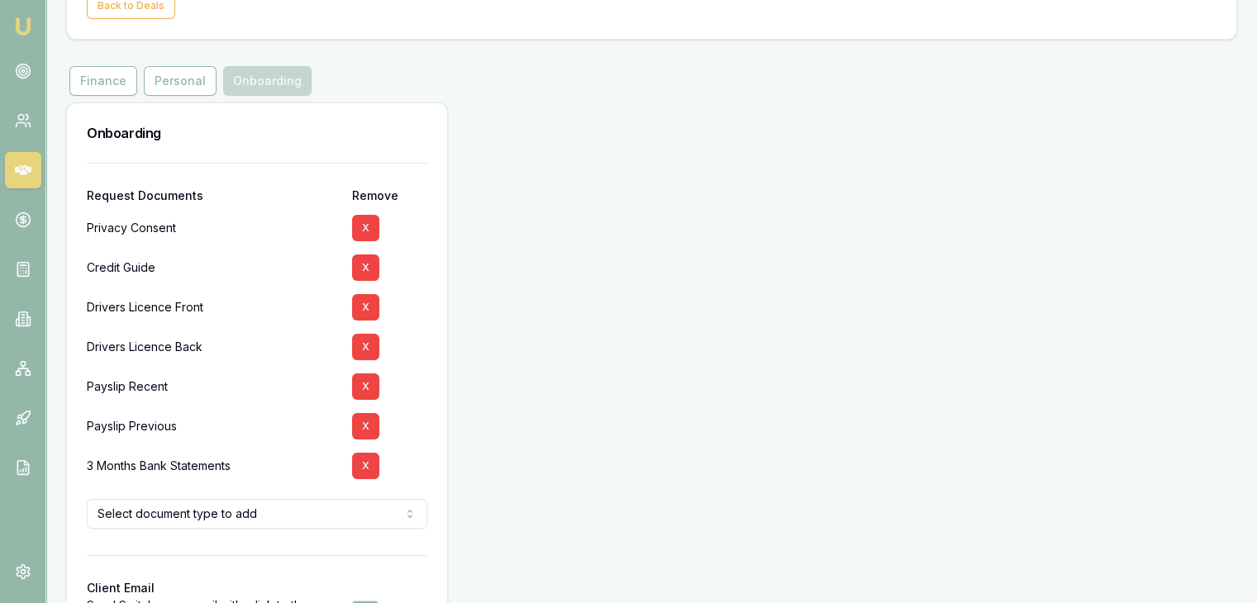
scroll to position [145, 0]
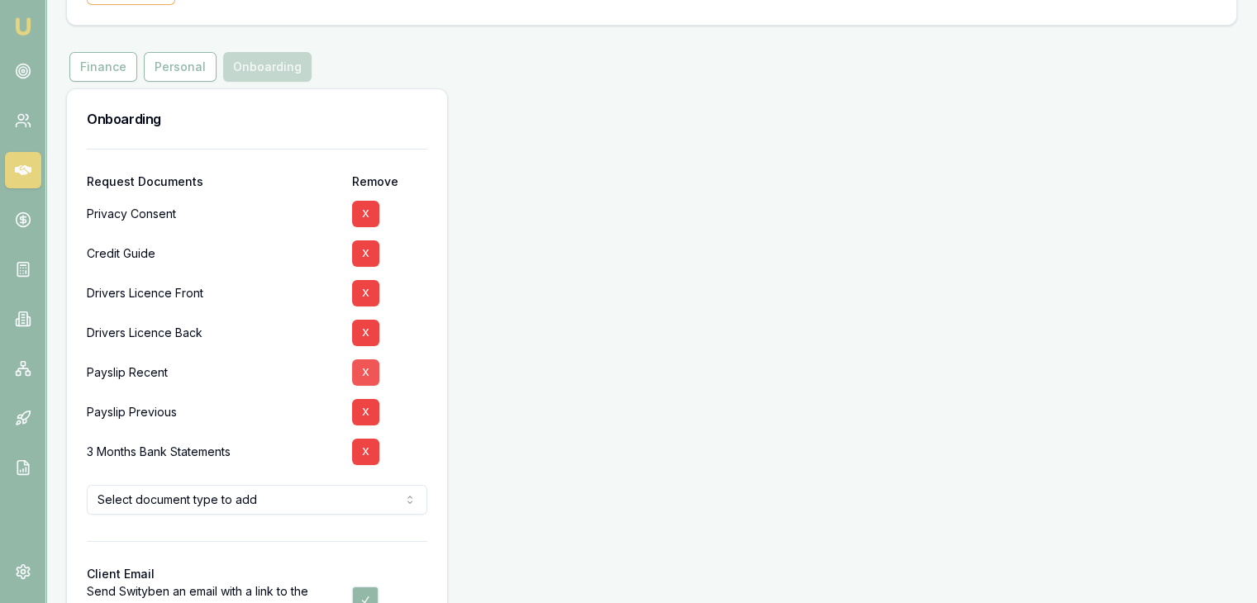
click at [355, 374] on button "X" at bounding box center [365, 373] width 27 height 26
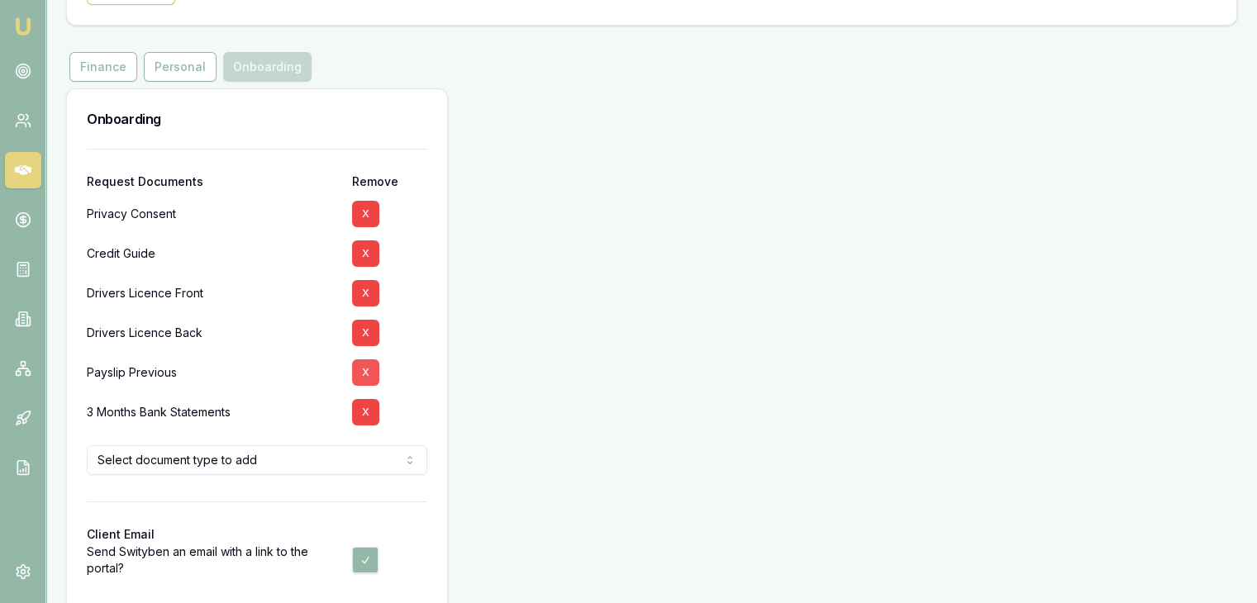
click at [361, 374] on button "X" at bounding box center [365, 373] width 27 height 26
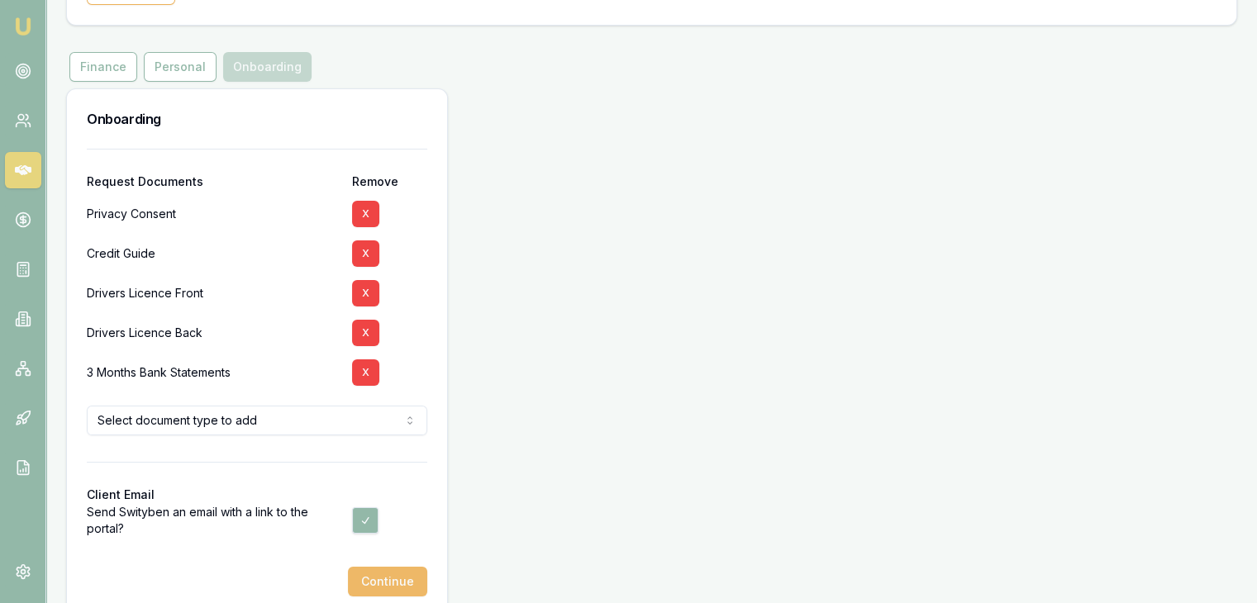
click at [376, 581] on button "Continue" at bounding box center [387, 582] width 79 height 30
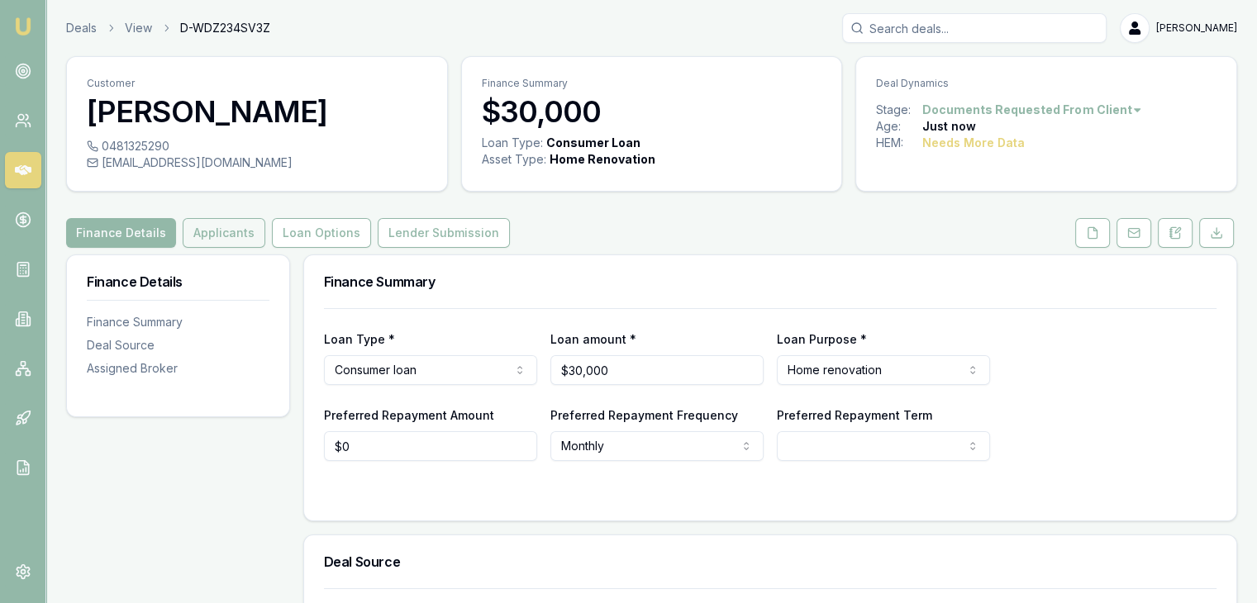
click at [225, 235] on button "Applicants" at bounding box center [224, 233] width 83 height 30
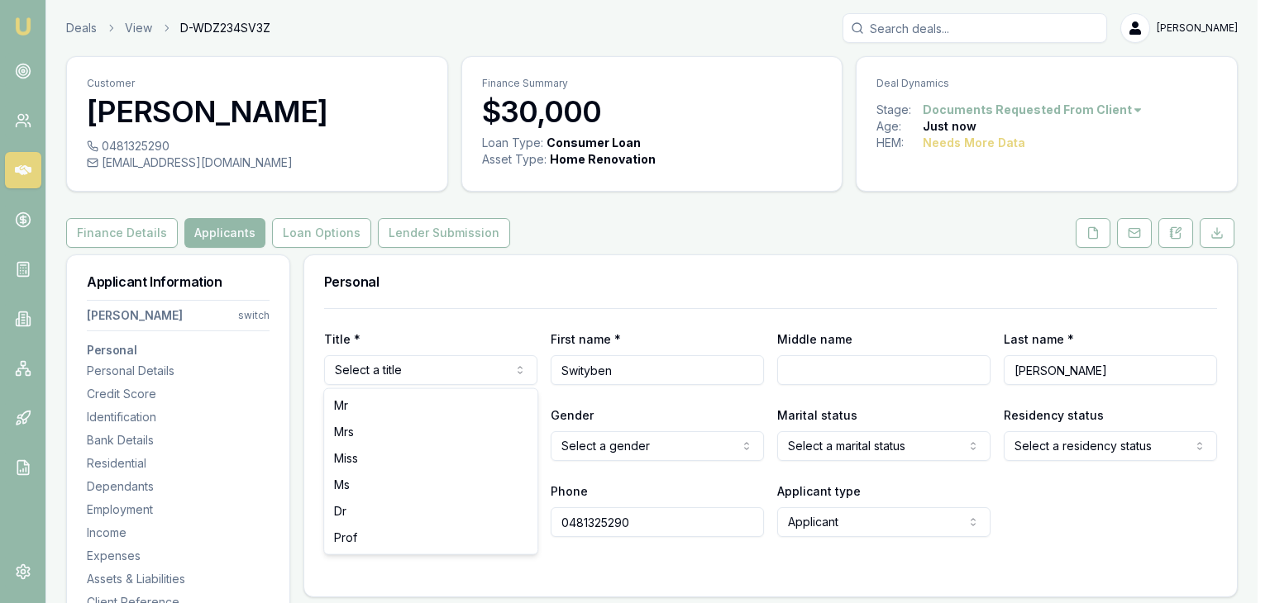
click at [428, 373] on html "Emu Broker Deals View D-WDZ234SV3Z [PERSON_NAME] Toggle Menu Customer Swityben …" at bounding box center [635, 301] width 1270 height 603
select select "Miss"
